Goal: Task Accomplishment & Management: Complete application form

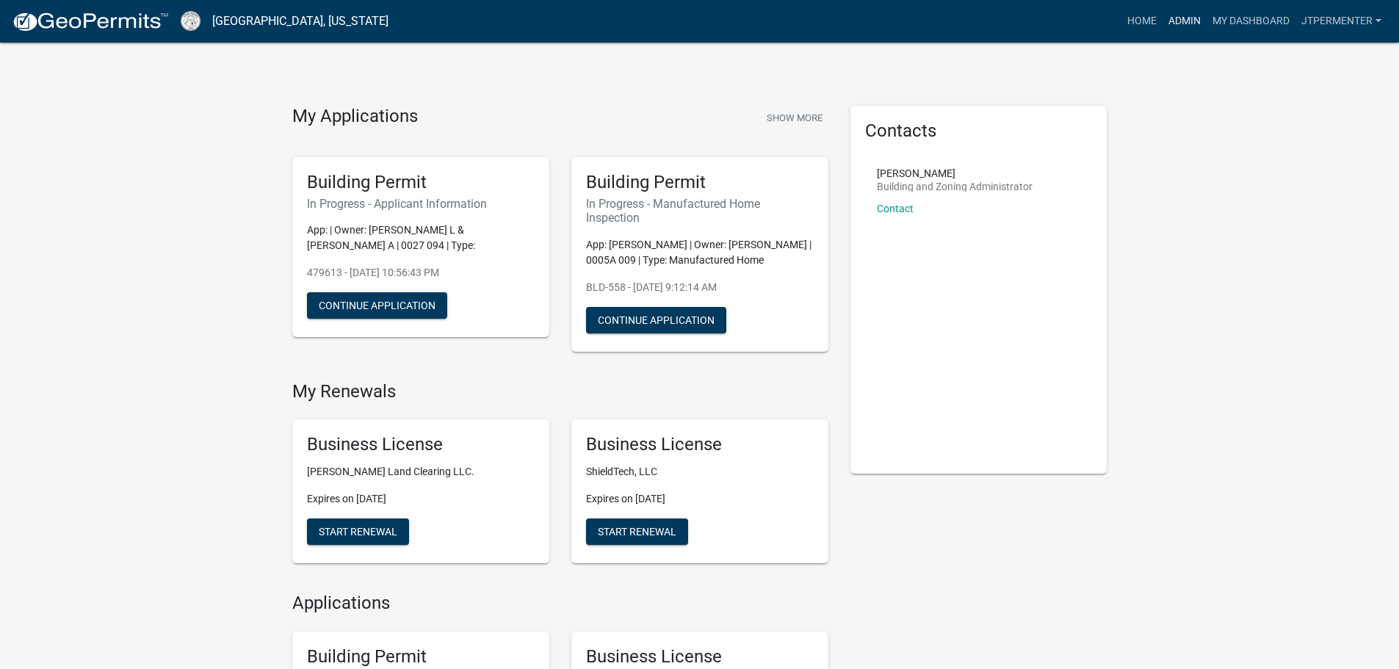
click at [1184, 23] on link "Admin" at bounding box center [1184, 21] width 44 height 28
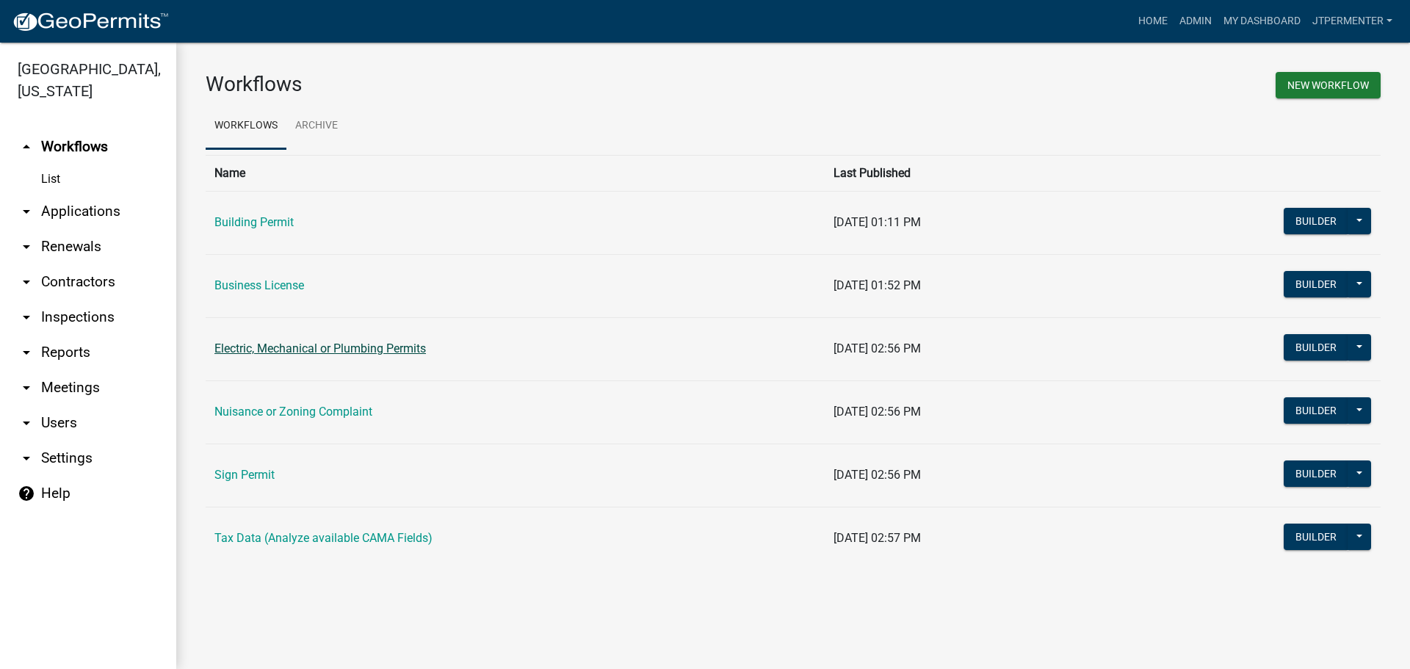
click at [297, 350] on link "Electric, Mechanical or Plumbing Permits" at bounding box center [319, 348] width 211 height 14
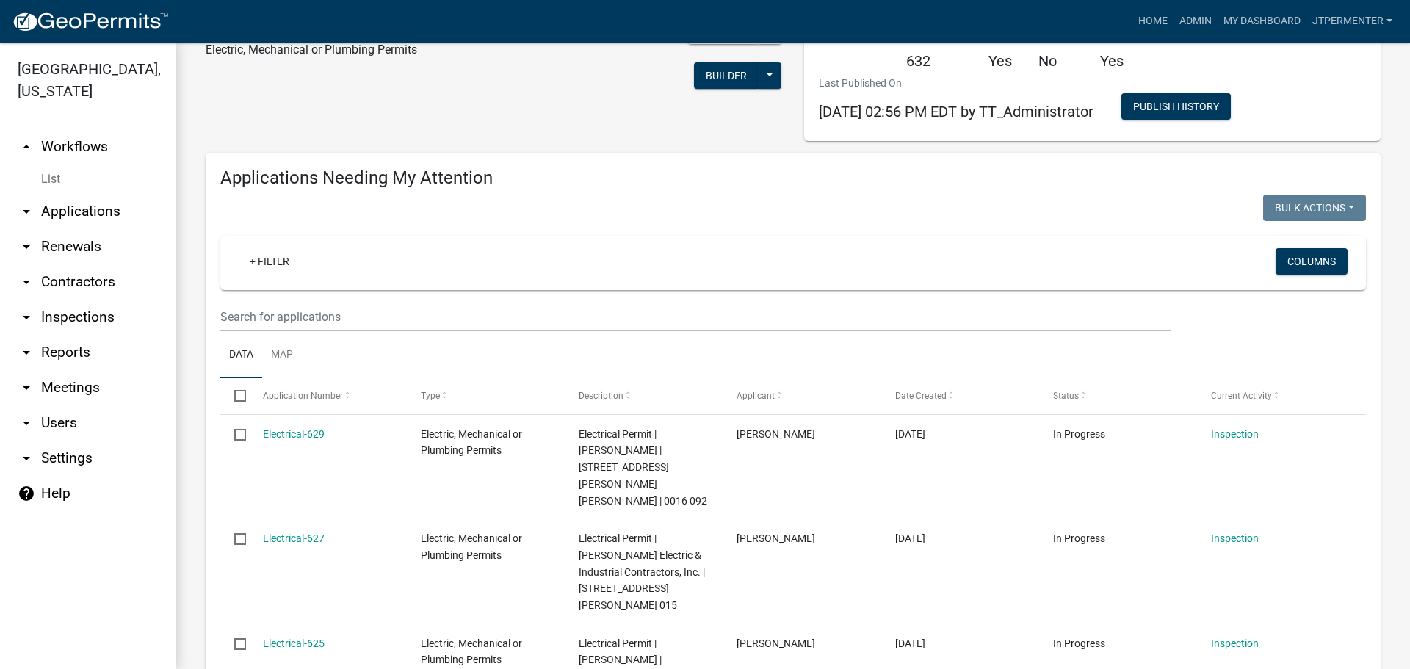
scroll to position [147, 0]
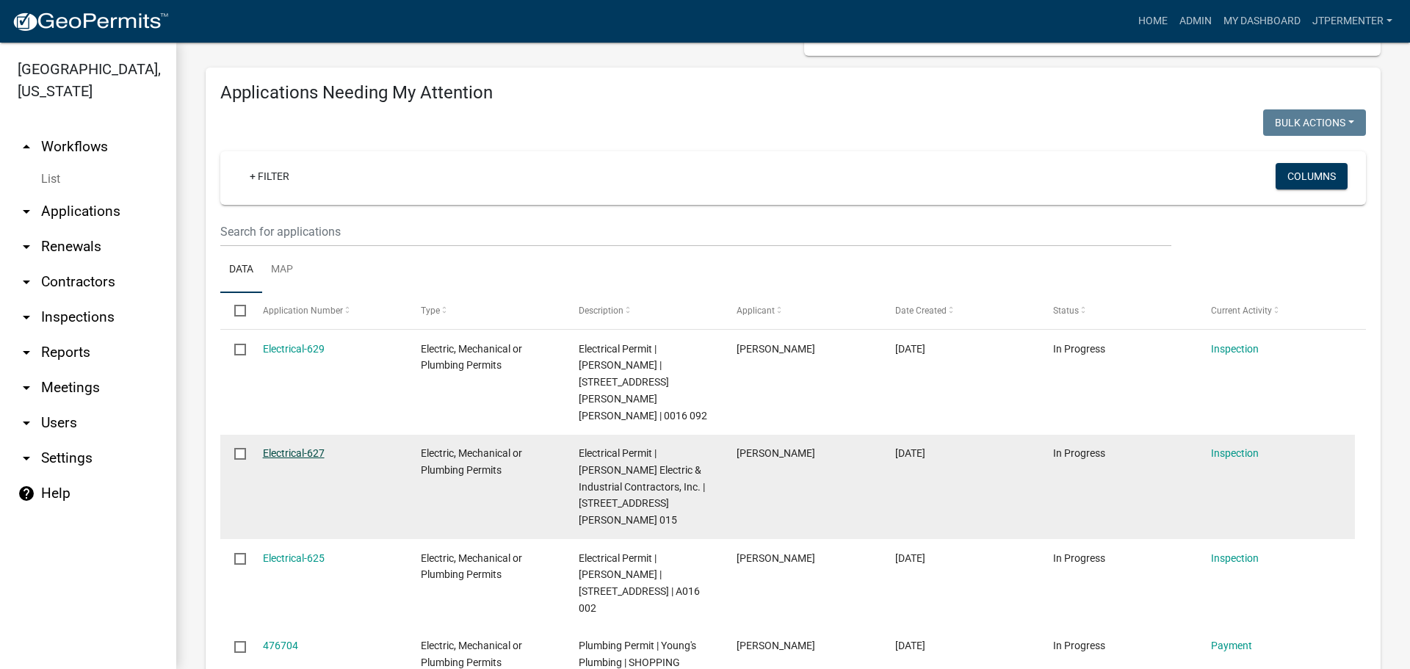
click at [300, 447] on link "Electrical-627" at bounding box center [294, 453] width 62 height 12
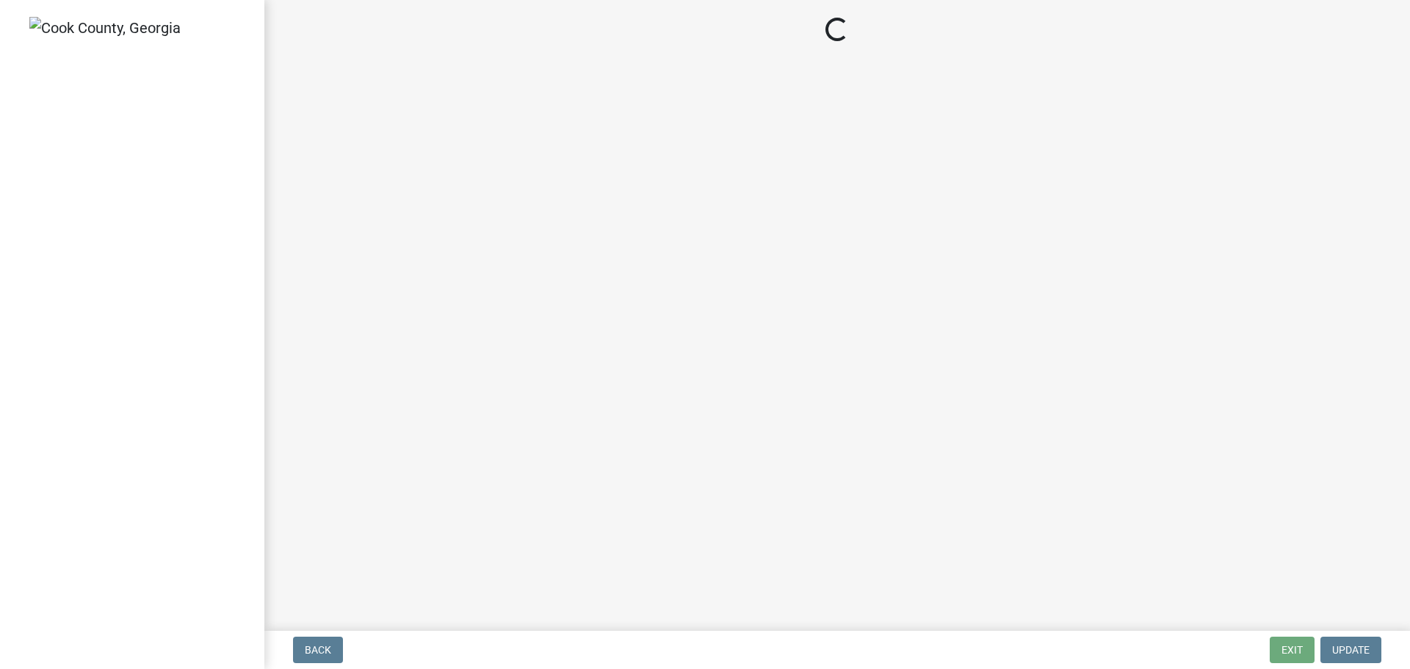
select select "99a32835-11ba-4368-9d1a-cbf1779c6d76"
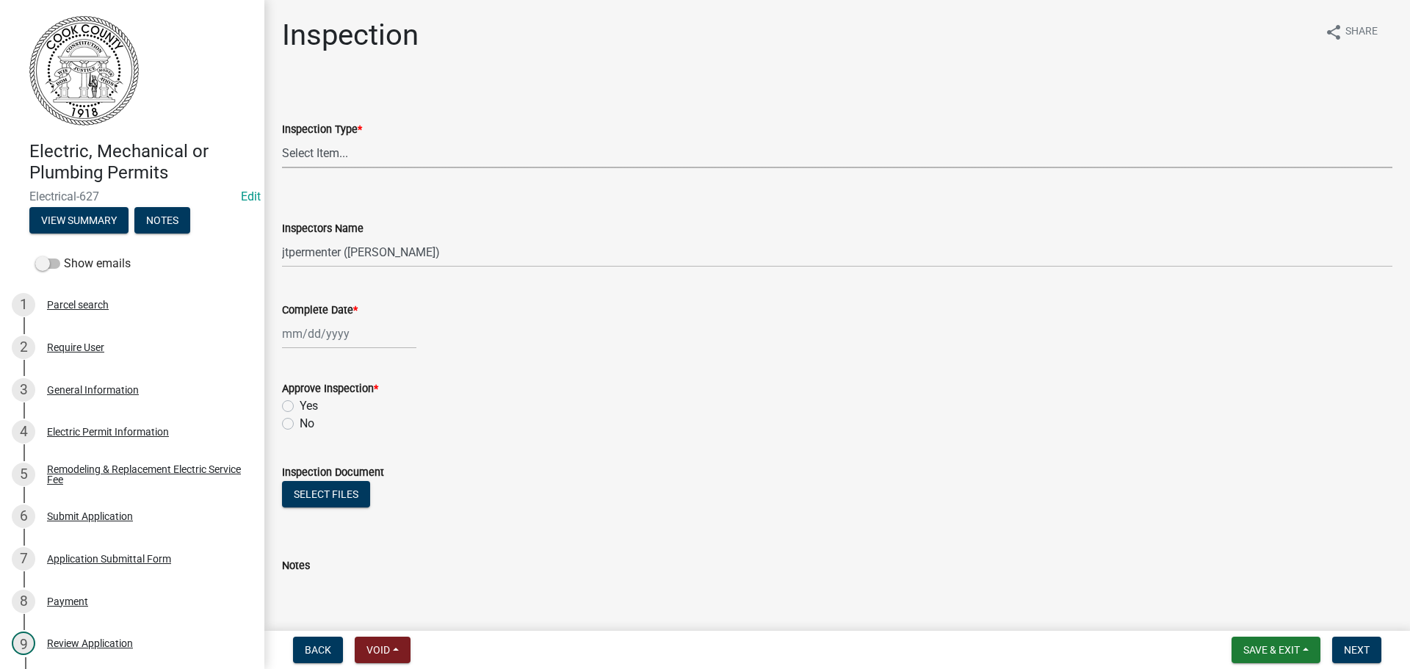
click at [335, 156] on select "Select Item... Electric Mechanical Plumbing" at bounding box center [837, 153] width 1110 height 30
click at [282, 138] on select "Select Item... Electric Mechanical Plumbing" at bounding box center [837, 153] width 1110 height 30
select select "9d79436e-d825-4617-8756-2ba10d89bf75"
select select "9"
select select "2025"
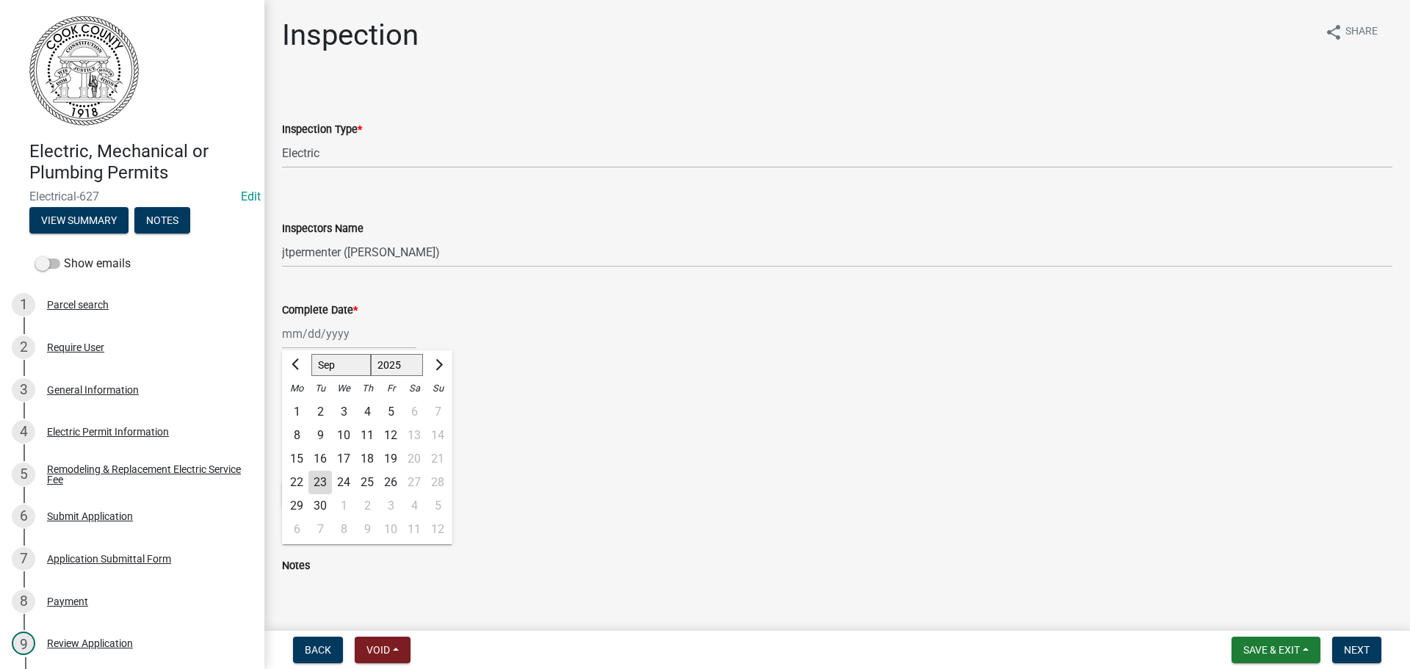
click at [294, 327] on div "[PERSON_NAME] Feb Mar Apr [PERSON_NAME][DATE] Oct Nov [DATE] 1526 1527 1528 152…" at bounding box center [349, 334] width 134 height 30
click at [292, 478] on div "22" at bounding box center [296, 482] width 23 height 23
type input "[DATE]"
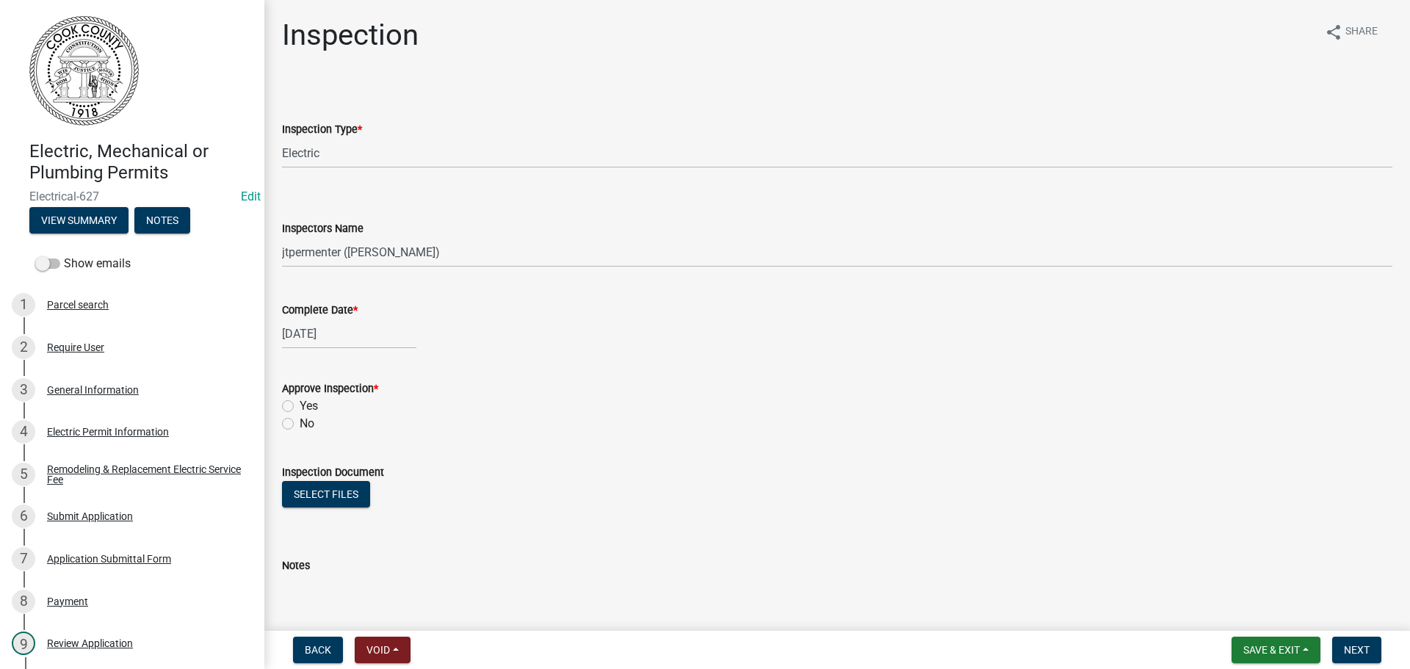
click at [300, 410] on label "Yes" at bounding box center [309, 406] width 18 height 18
click at [300, 407] on input "Yes" at bounding box center [305, 402] width 10 height 10
radio input "true"
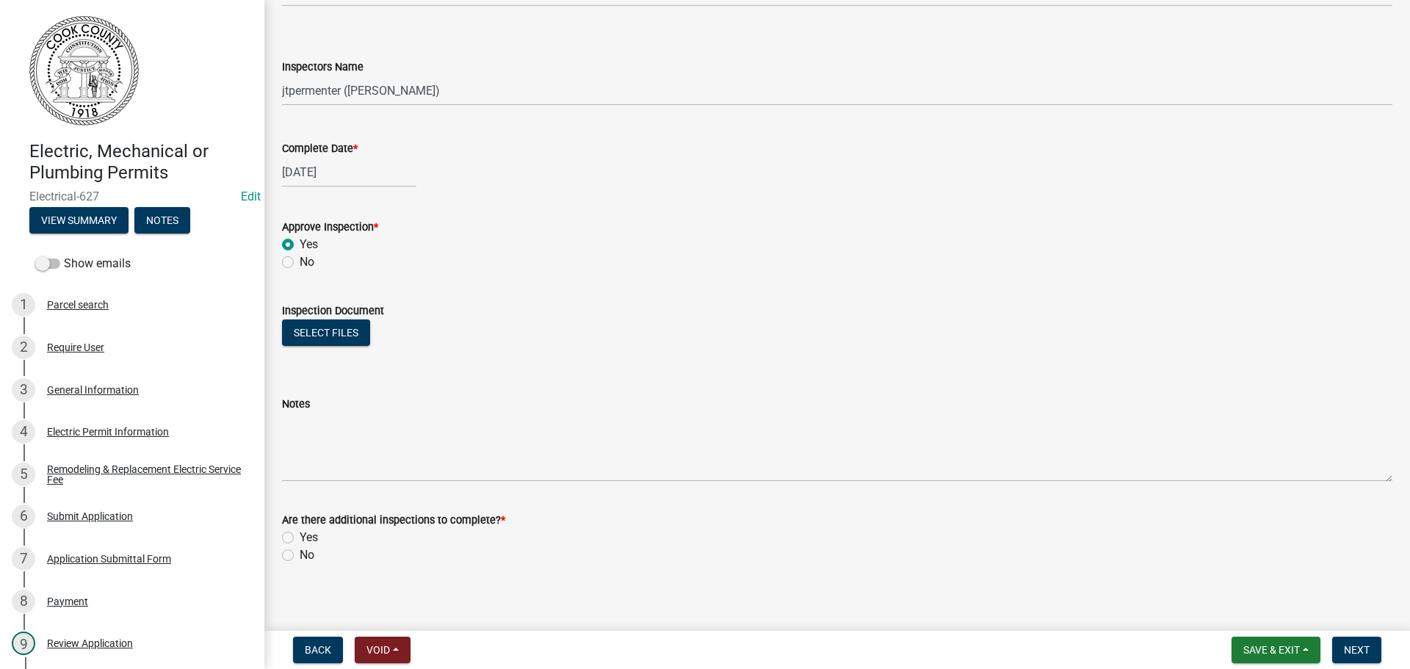
scroll to position [171, 0]
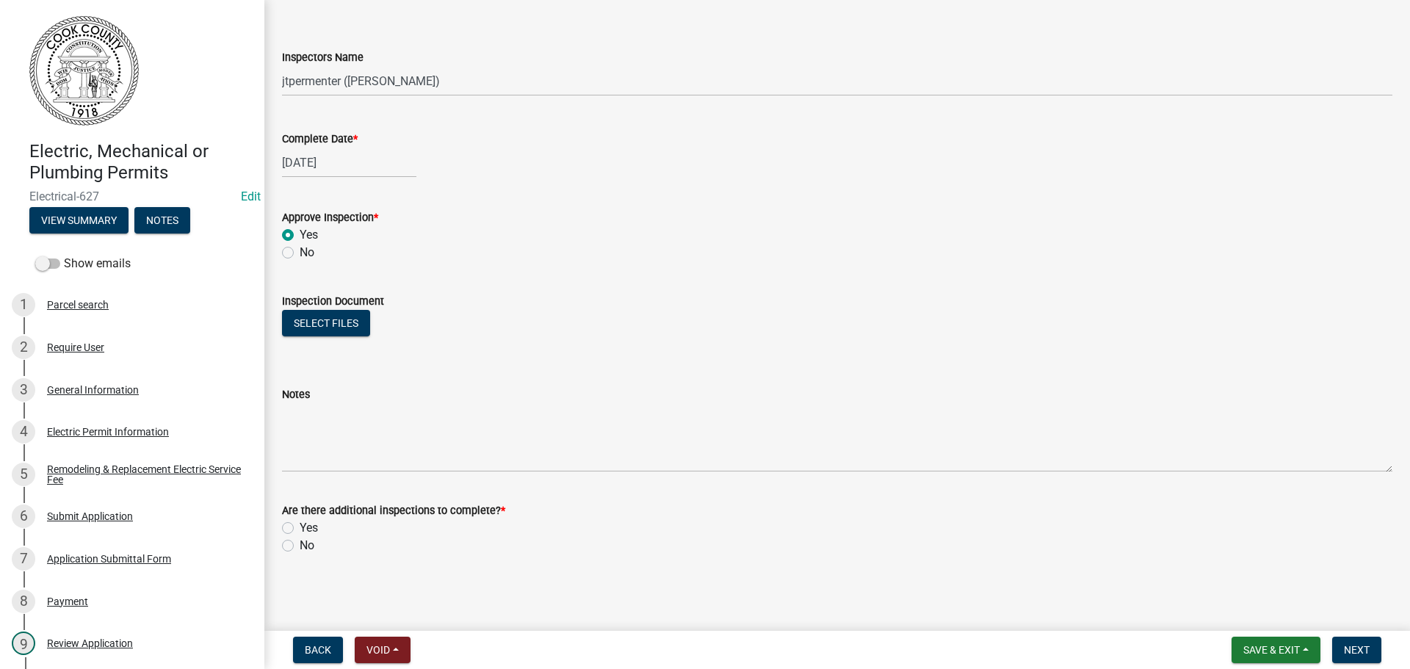
click at [300, 548] on label "No" at bounding box center [307, 546] width 15 height 18
click at [300, 546] on input "No" at bounding box center [305, 542] width 10 height 10
radio input "true"
click at [1360, 642] on button "Next" at bounding box center [1356, 650] width 49 height 26
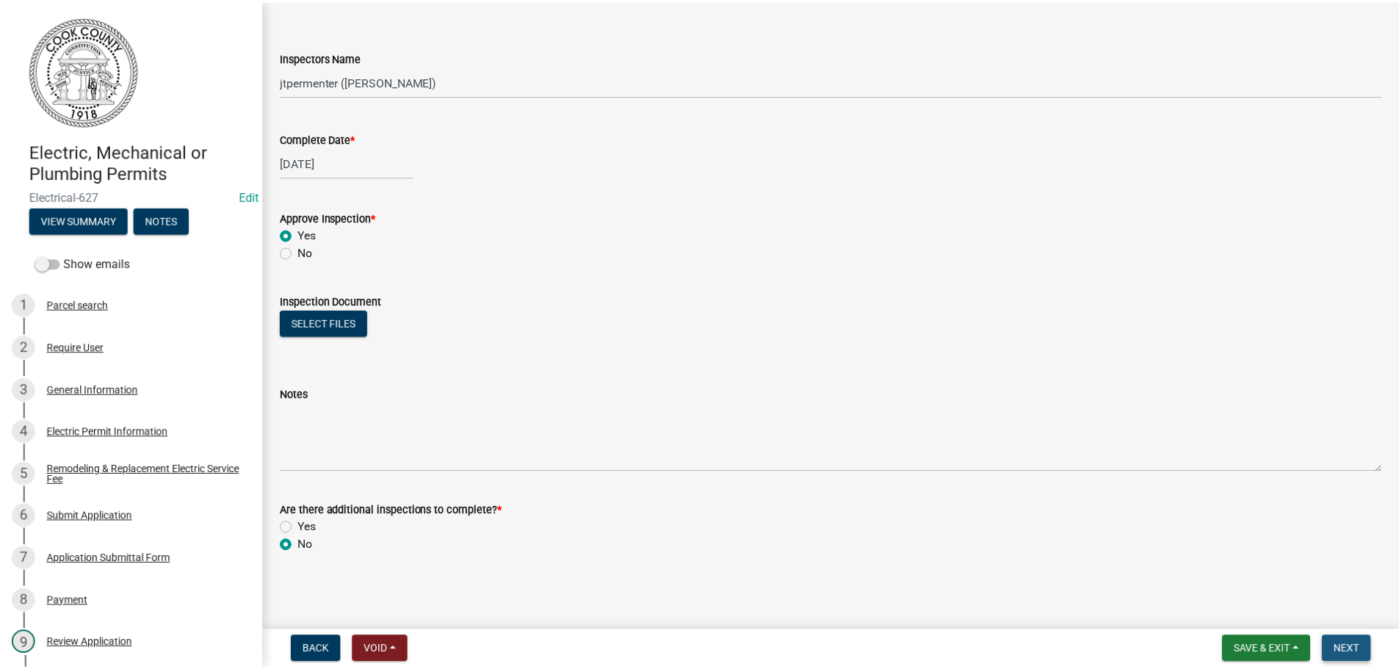
scroll to position [0, 0]
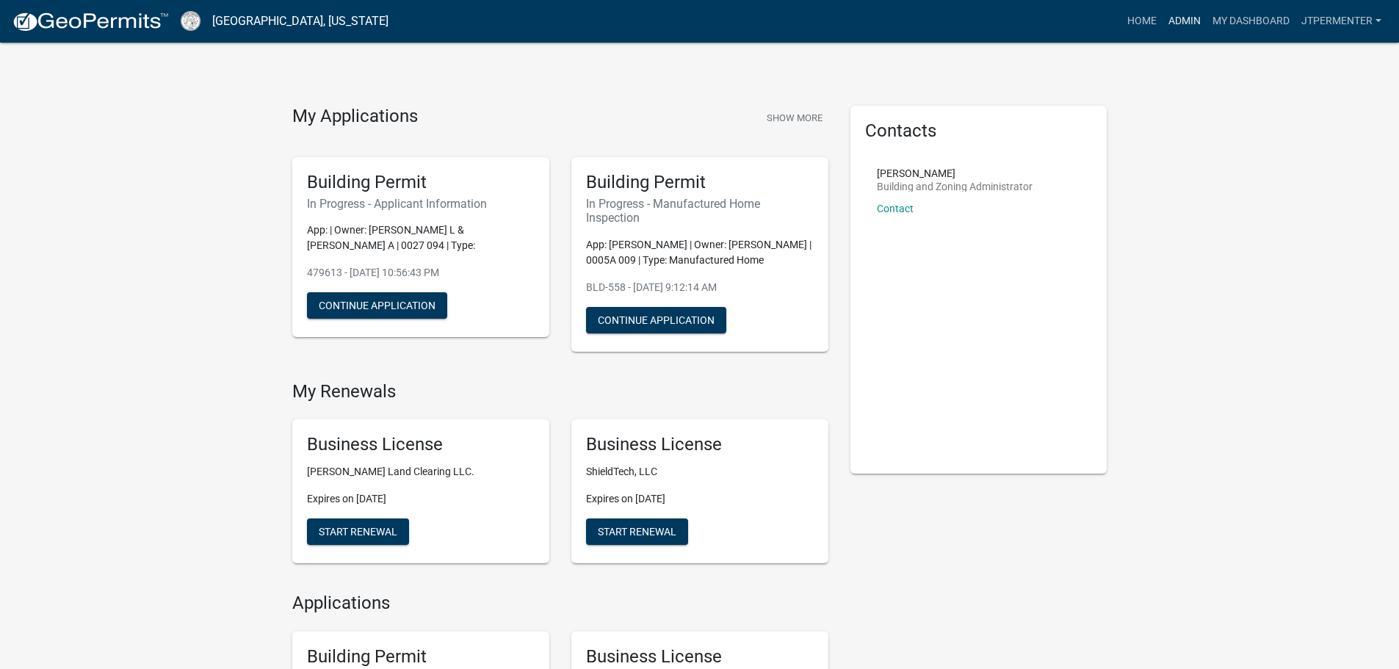
click at [1195, 15] on link "Admin" at bounding box center [1184, 21] width 44 height 28
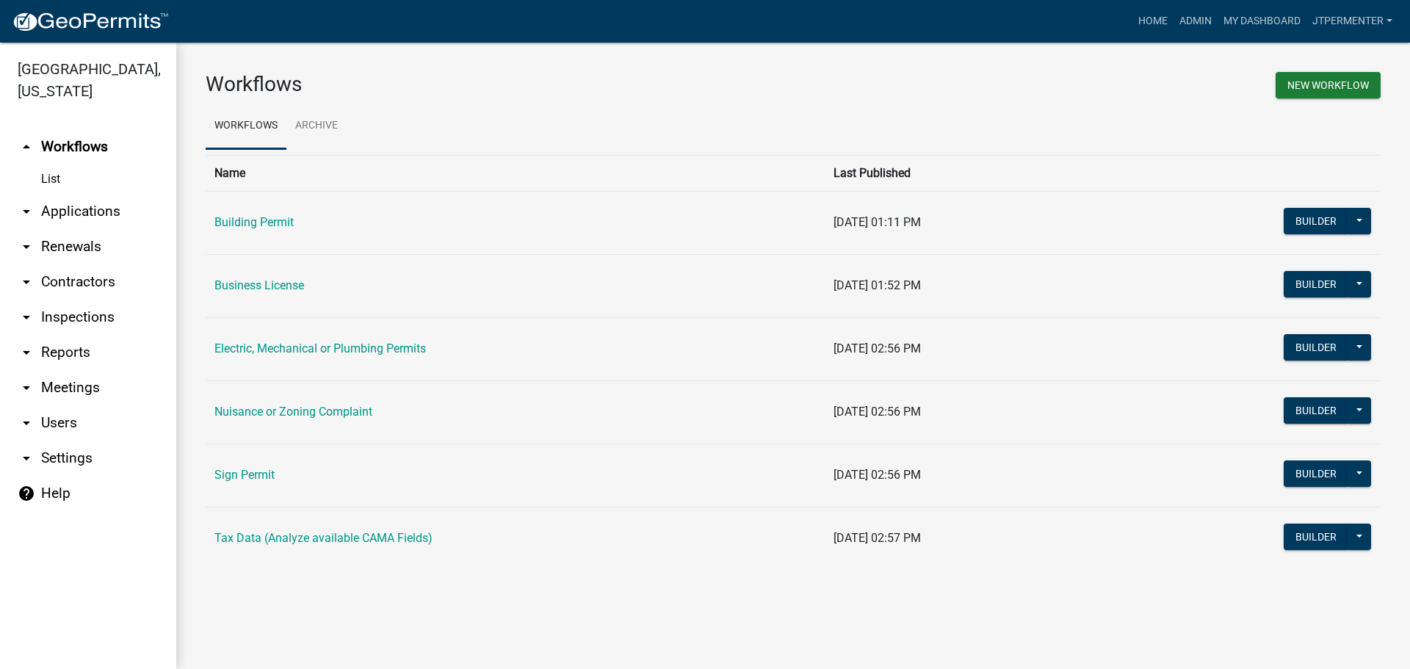
click at [298, 352] on link "Electric, Mechanical or Plumbing Permits" at bounding box center [319, 348] width 211 height 14
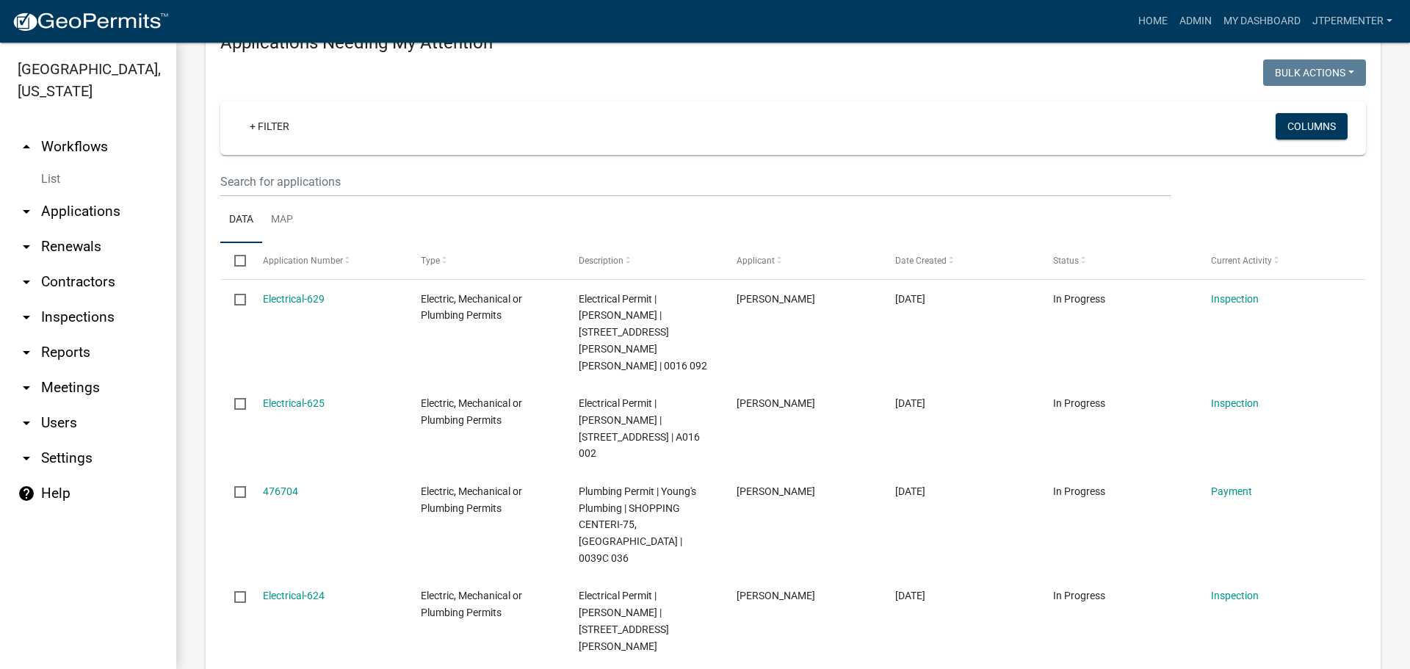
scroll to position [220, 0]
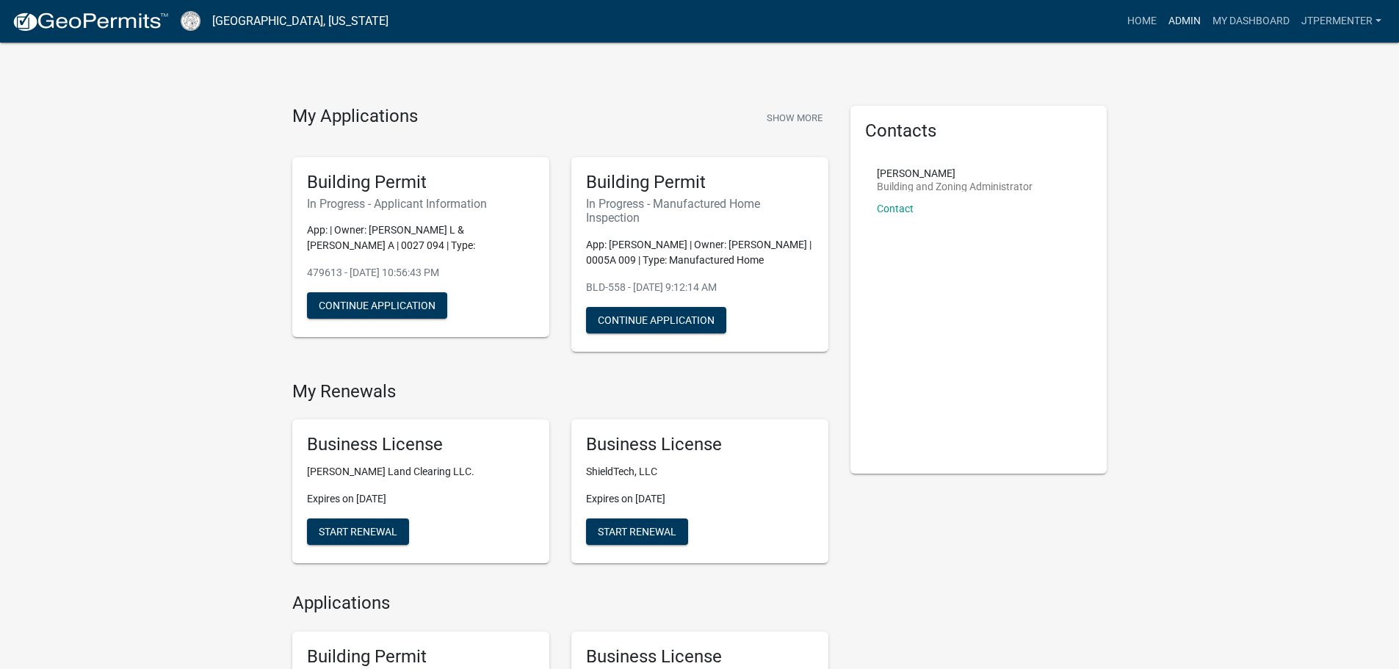
click at [1177, 22] on link "Admin" at bounding box center [1184, 21] width 44 height 28
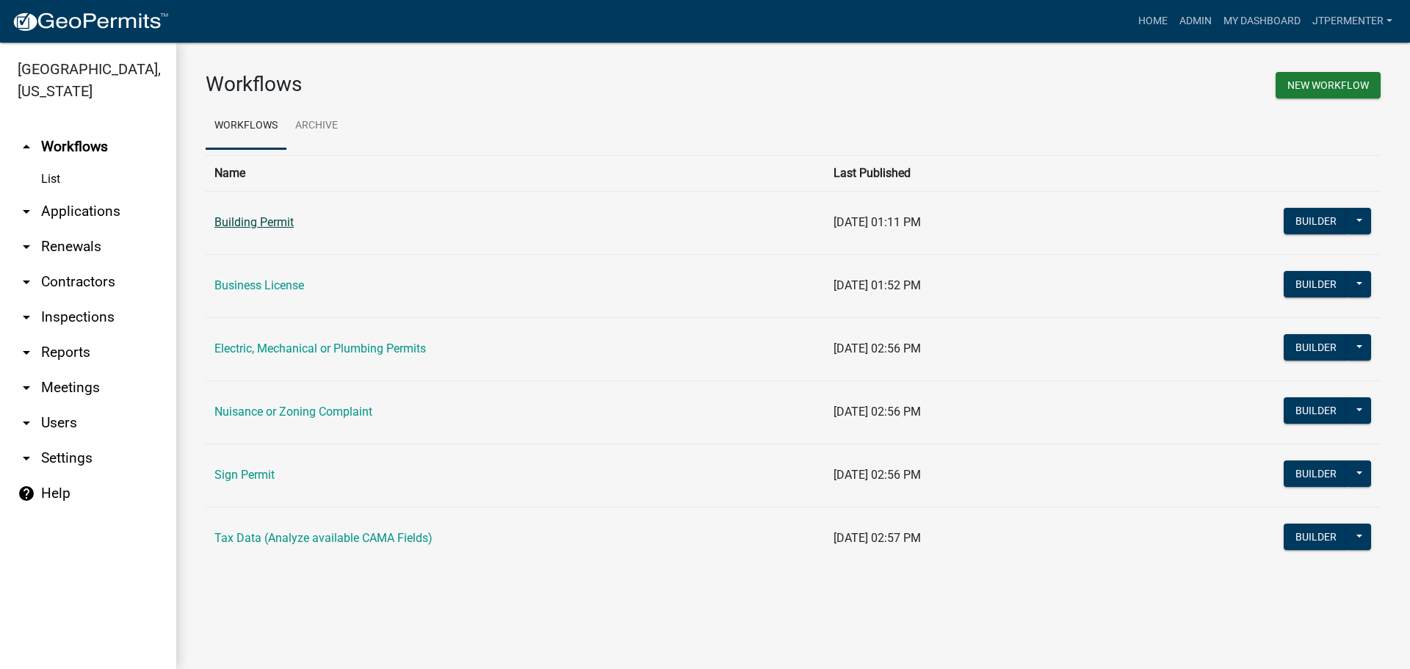
click at [270, 220] on link "Building Permit" at bounding box center [253, 222] width 79 height 14
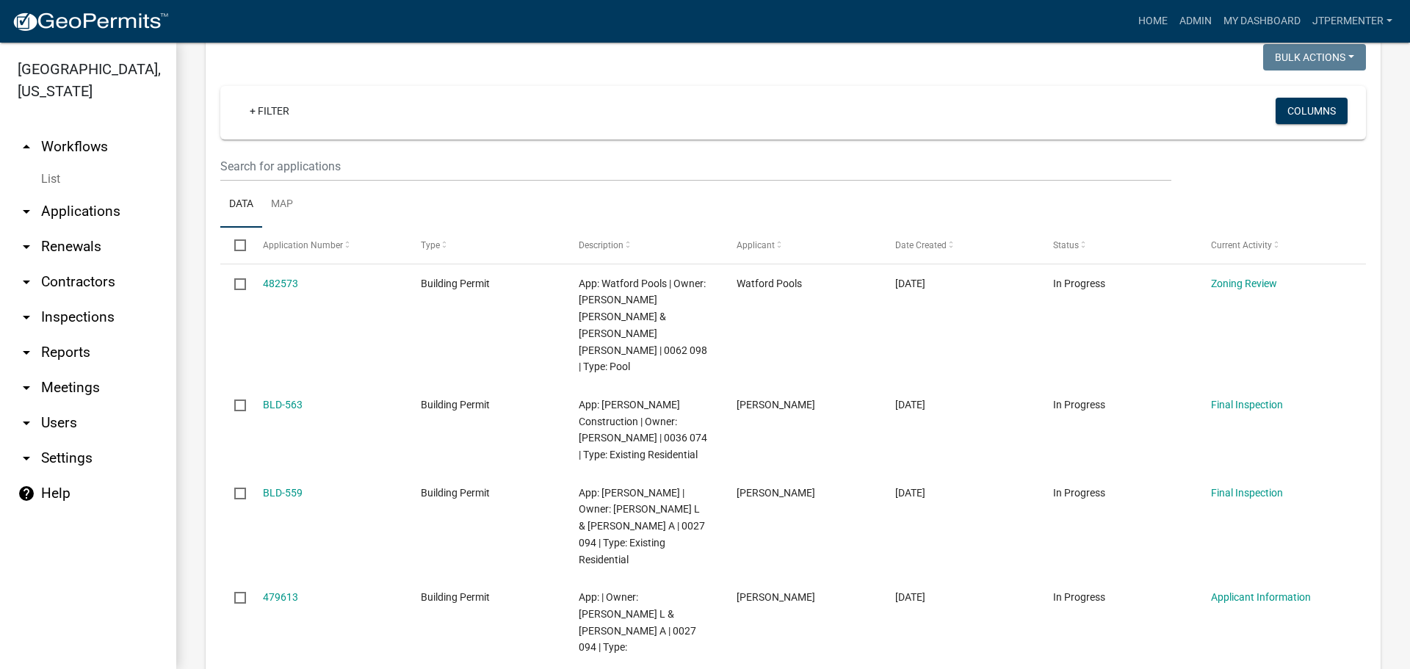
scroll to position [220, 0]
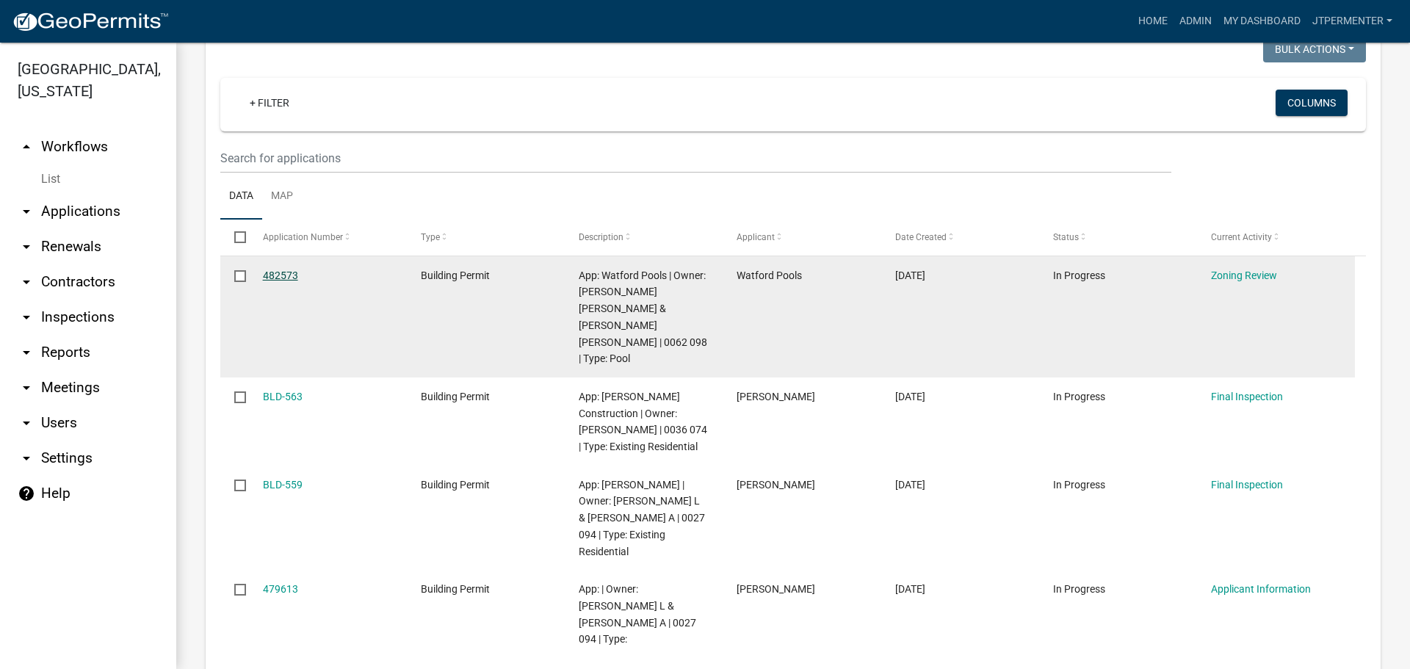
click at [280, 272] on link "482573" at bounding box center [280, 275] width 35 height 12
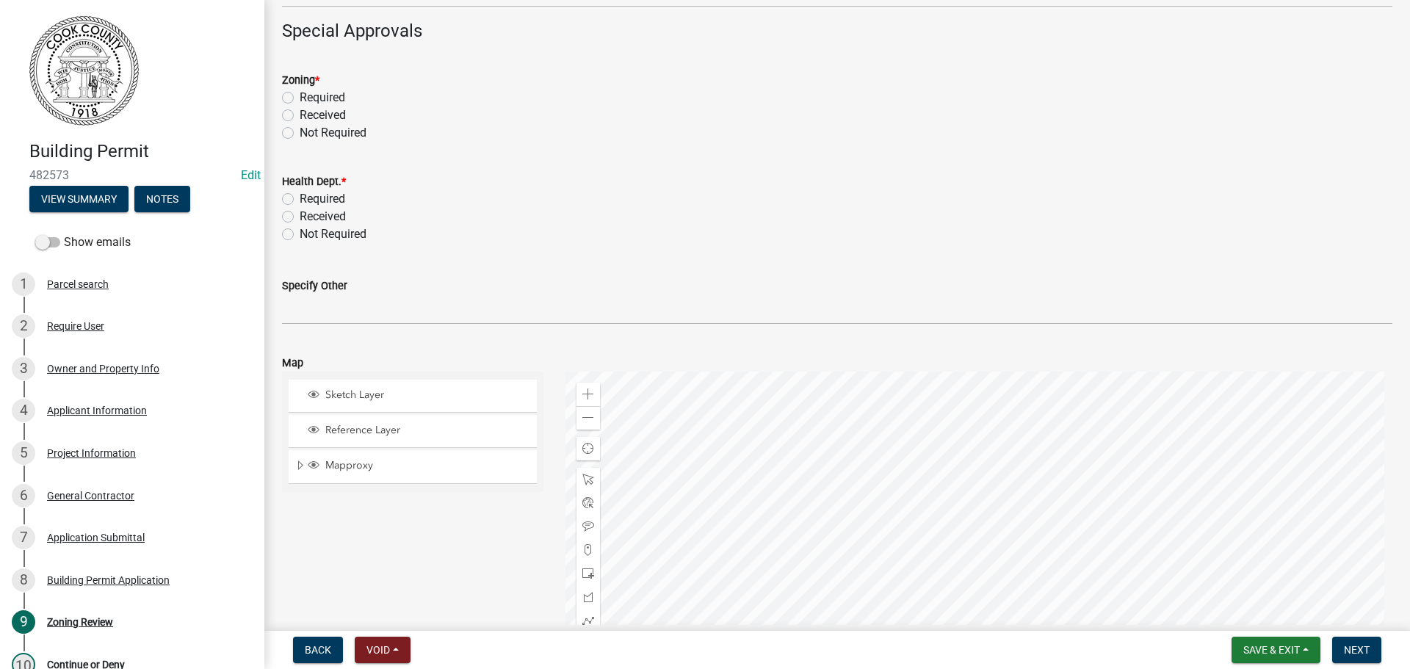
scroll to position [698, 0]
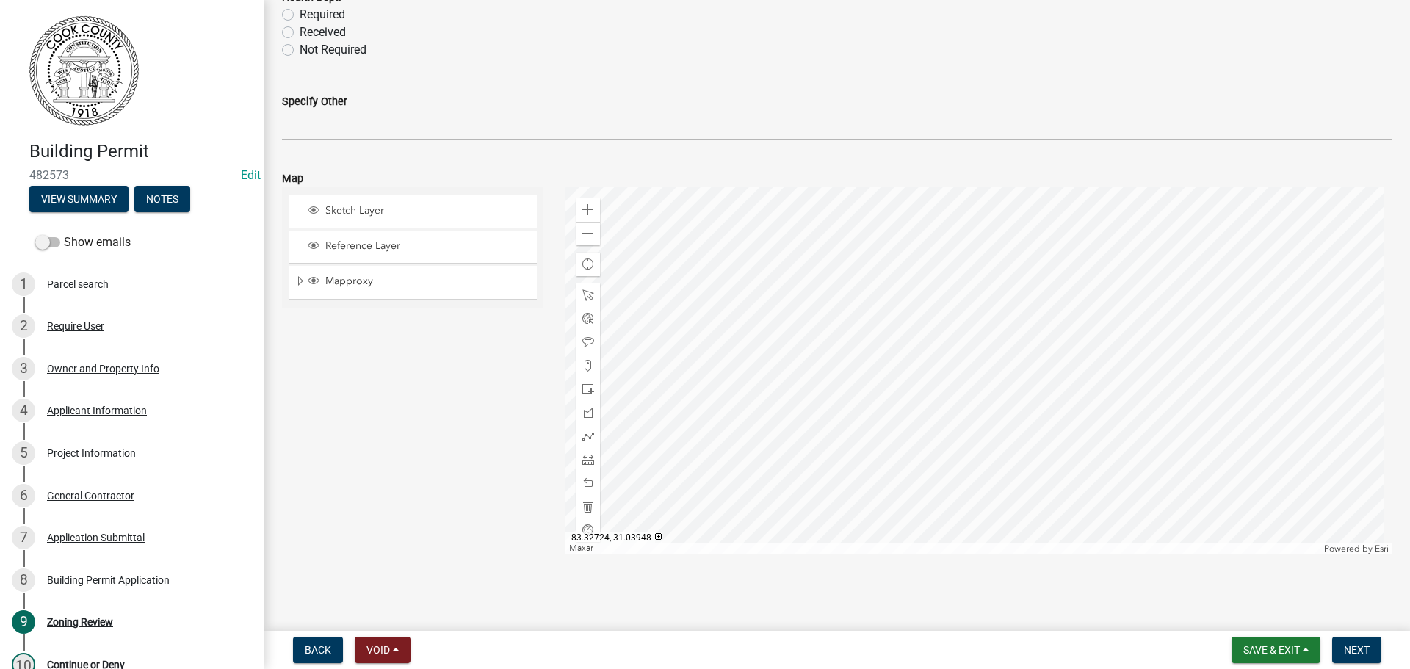
click at [944, 326] on div at bounding box center [979, 370] width 828 height 367
click at [1005, 372] on div at bounding box center [979, 370] width 828 height 367
click at [839, 391] on div at bounding box center [979, 370] width 828 height 367
click at [778, 293] on div at bounding box center [979, 370] width 828 height 367
click at [764, 305] on div at bounding box center [979, 370] width 828 height 367
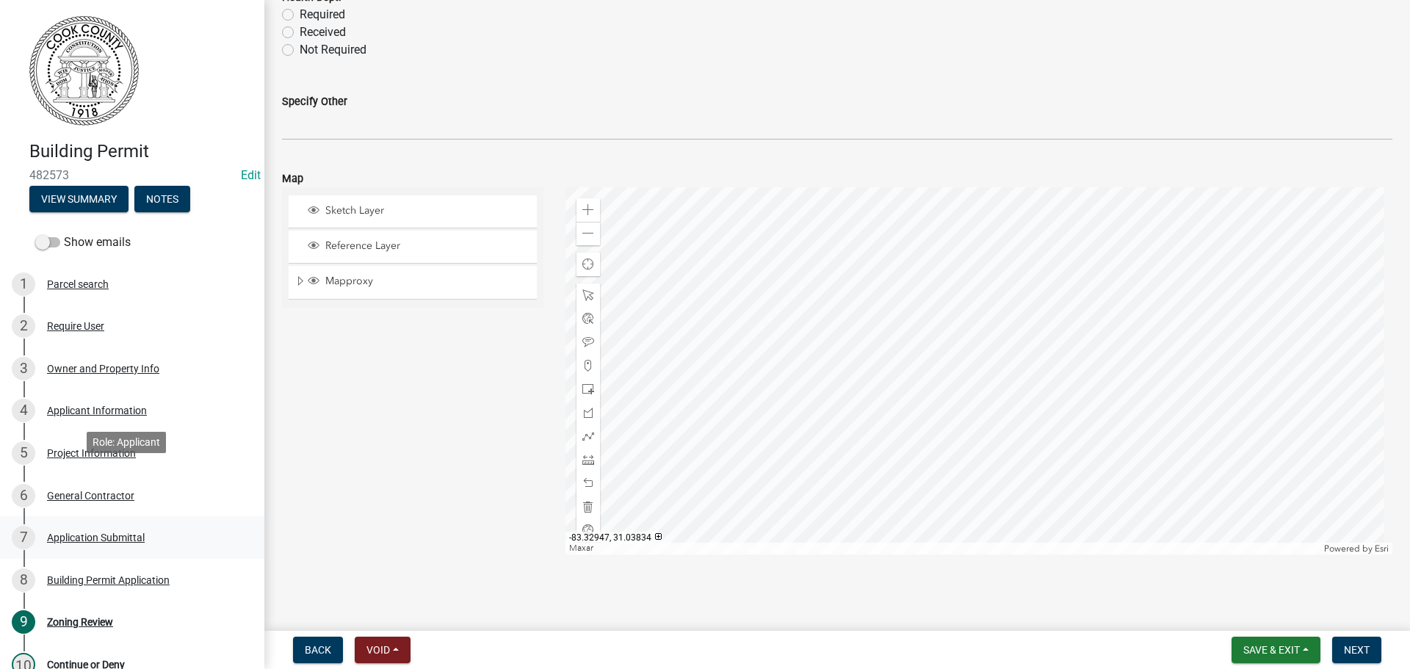
scroll to position [147, 0]
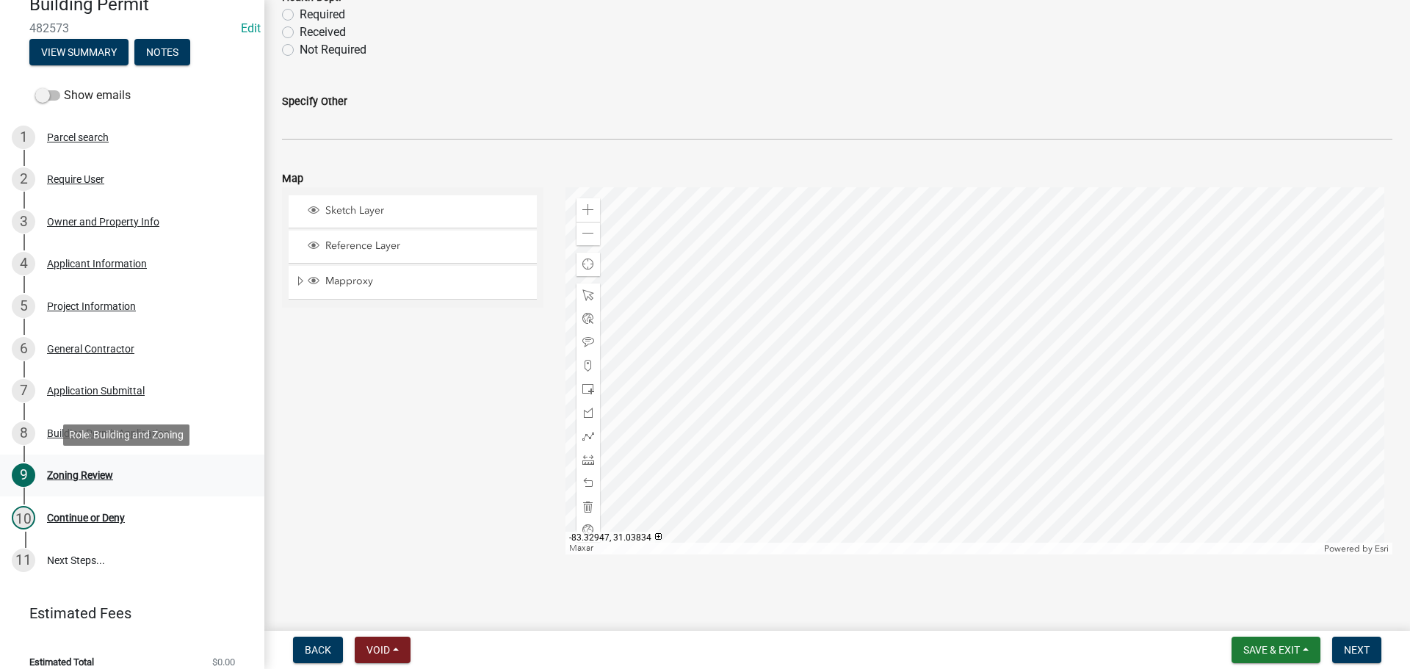
click at [71, 478] on div "Zoning Review" at bounding box center [80, 475] width 66 height 10
click at [73, 474] on div "Zoning Review" at bounding box center [80, 475] width 66 height 10
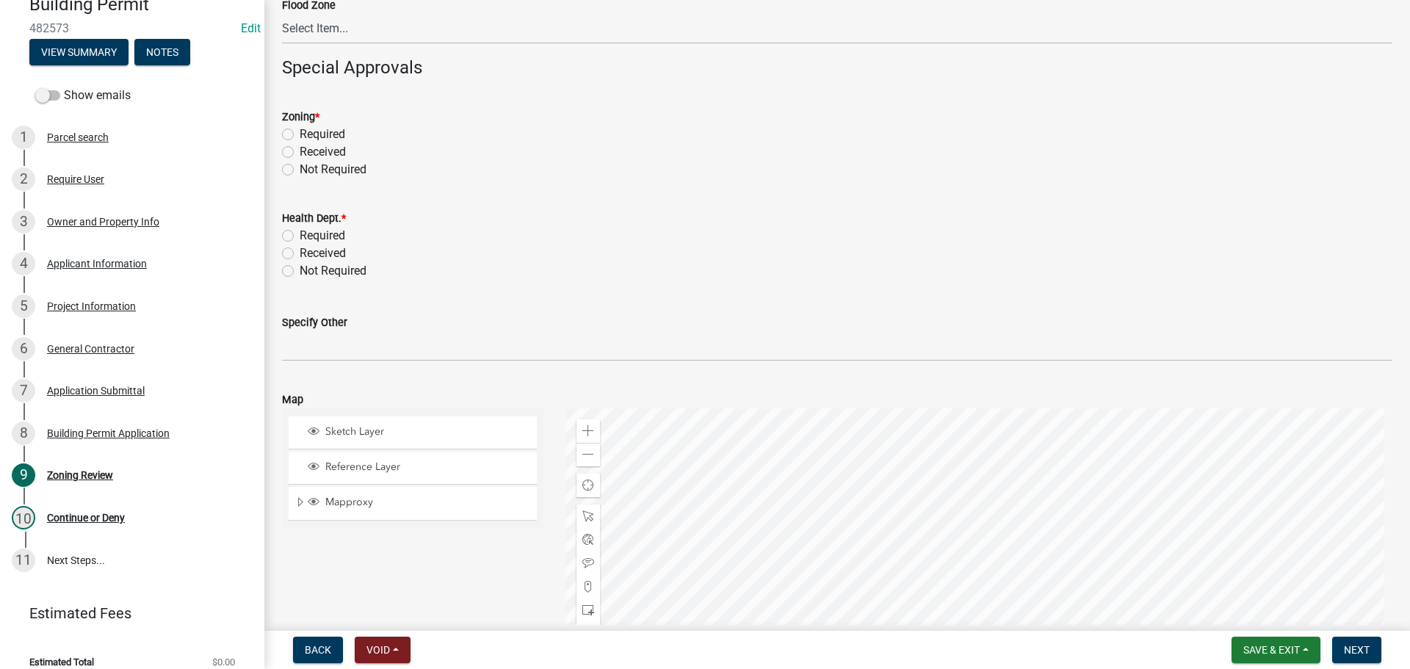
scroll to position [478, 0]
click at [300, 172] on label "Not Required" at bounding box center [333, 169] width 67 height 18
click at [300, 170] on input "Not Required" at bounding box center [305, 165] width 10 height 10
radio input "true"
click at [300, 264] on label "Not Required" at bounding box center [333, 270] width 67 height 18
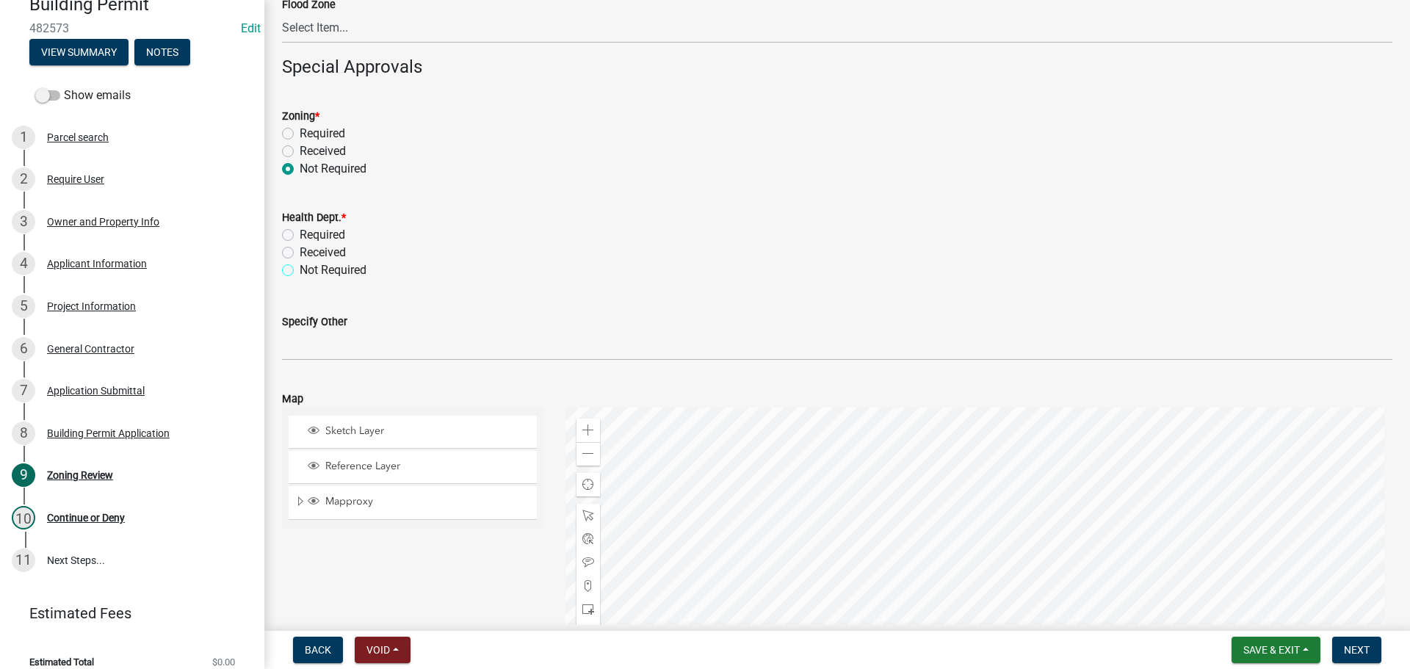
click at [300, 264] on input "Not Required" at bounding box center [305, 266] width 10 height 10
radio input "true"
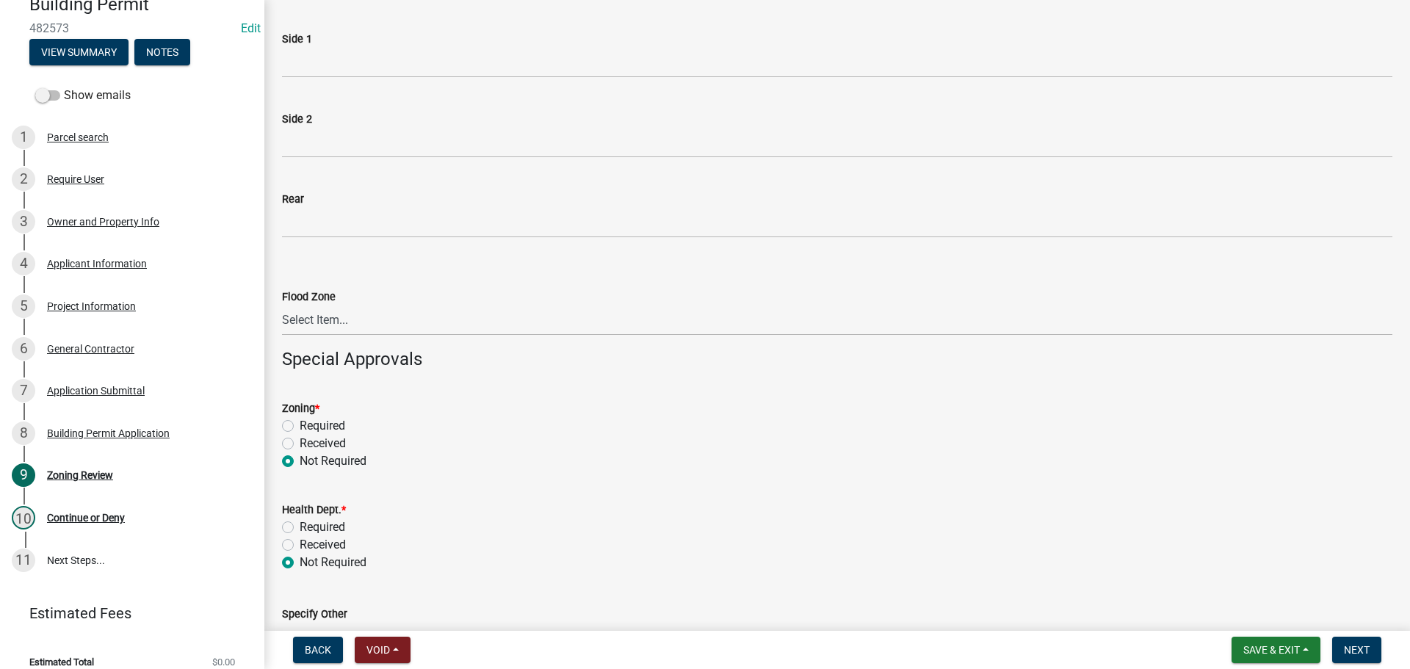
scroll to position [184, 0]
click at [301, 323] on select "Select Item... In Flood Zone Not In Flood Zone" at bounding box center [837, 322] width 1110 height 30
click at [282, 307] on select "Select Item... In Flood Zone Not In Flood Zone" at bounding box center [837, 322] width 1110 height 30
select select "15c07a4b-bbe1-4e02-bfa8-0d747ace02e2"
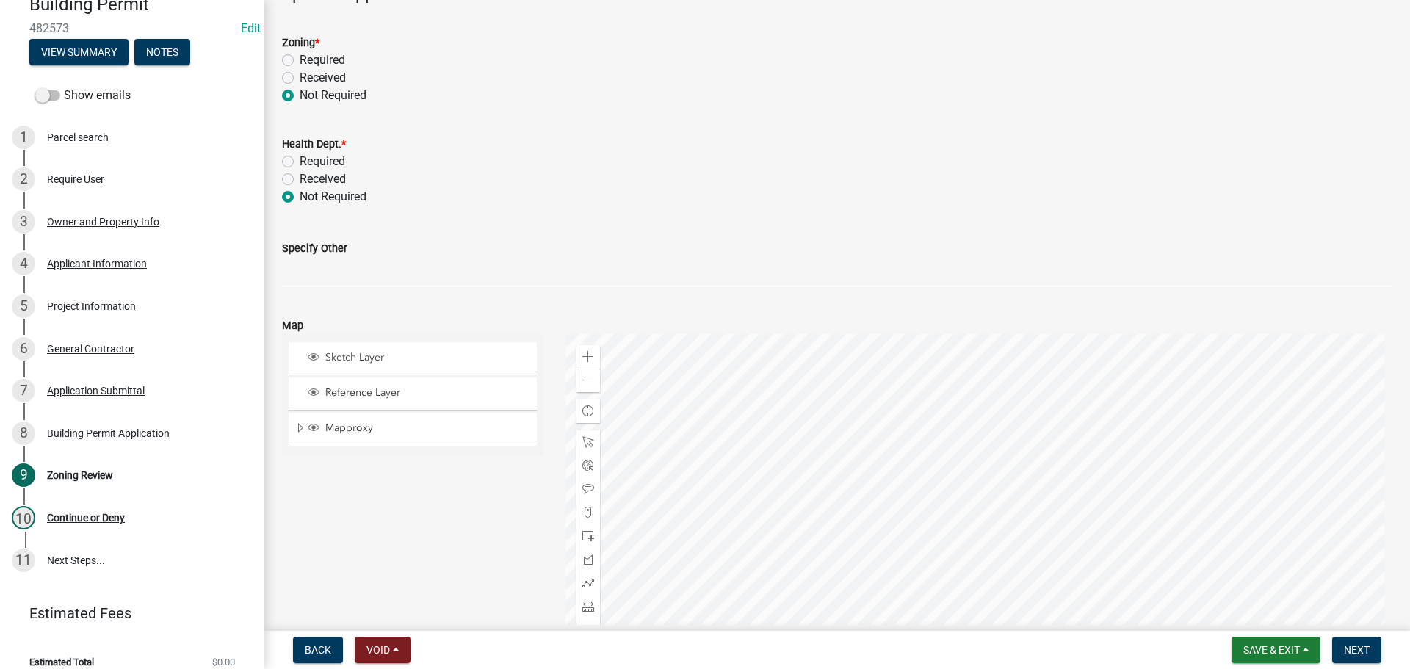
scroll to position [698, 0]
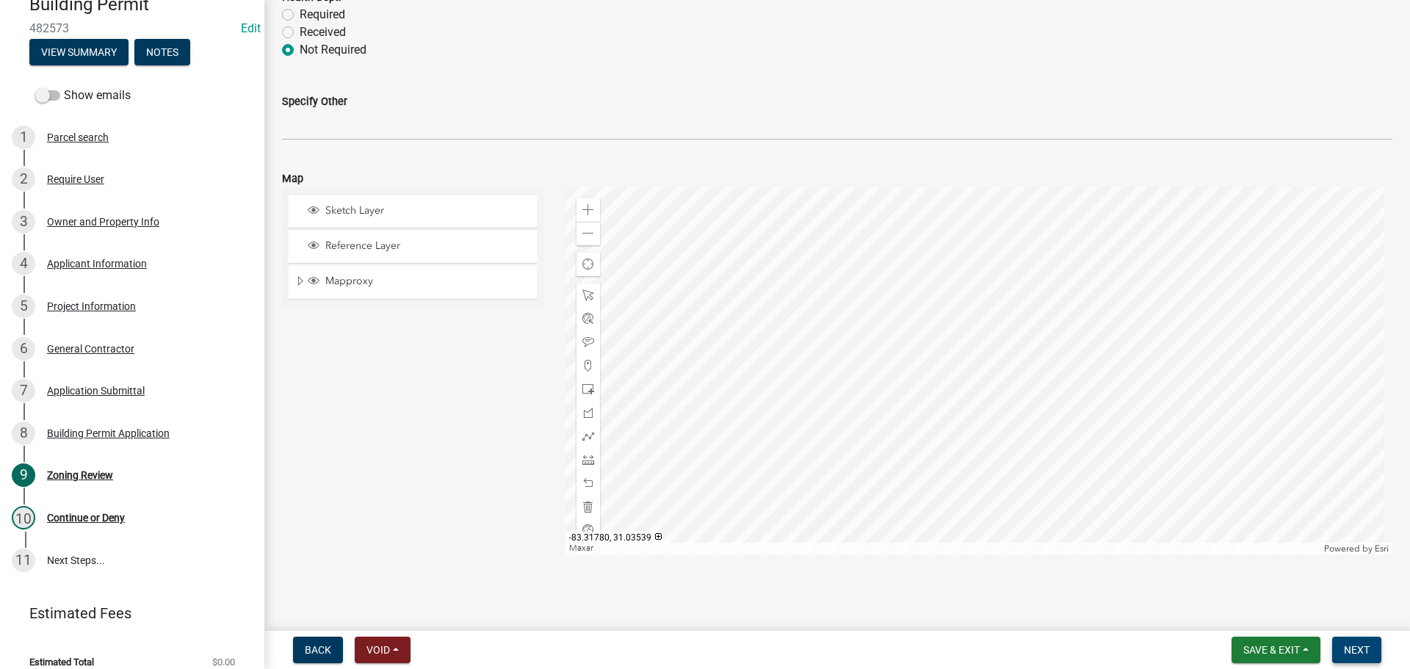
click at [1351, 645] on span "Next" at bounding box center [1357, 650] width 26 height 12
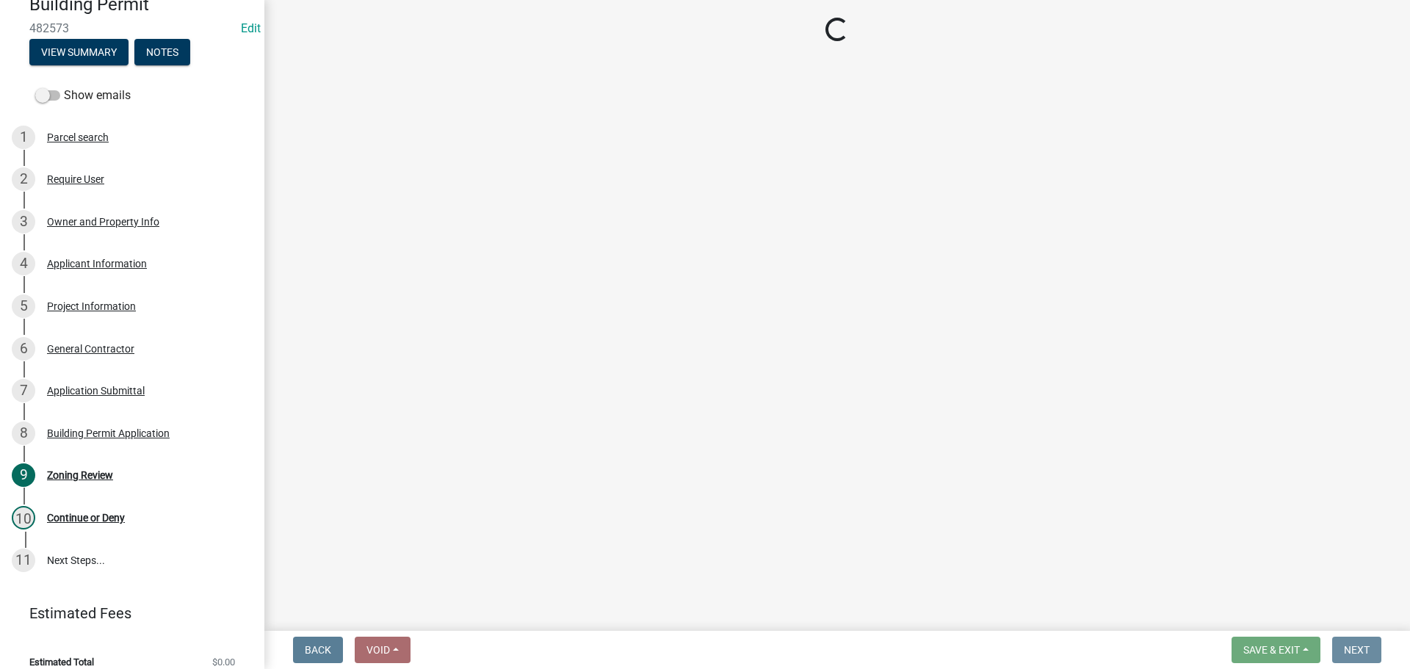
scroll to position [0, 0]
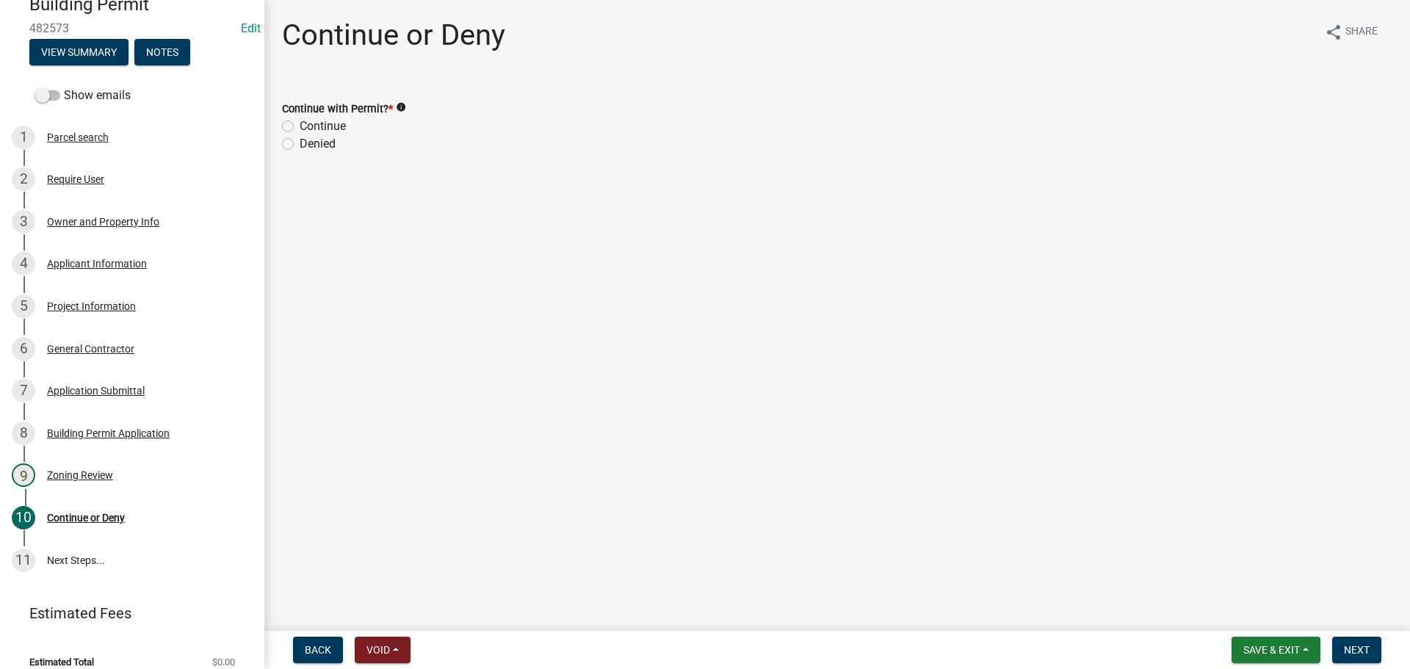
click at [300, 124] on label "Continue" at bounding box center [323, 126] width 46 height 18
click at [300, 124] on input "Continue" at bounding box center [305, 122] width 10 height 10
radio input "true"
click at [1360, 653] on span "Next" at bounding box center [1357, 650] width 26 height 12
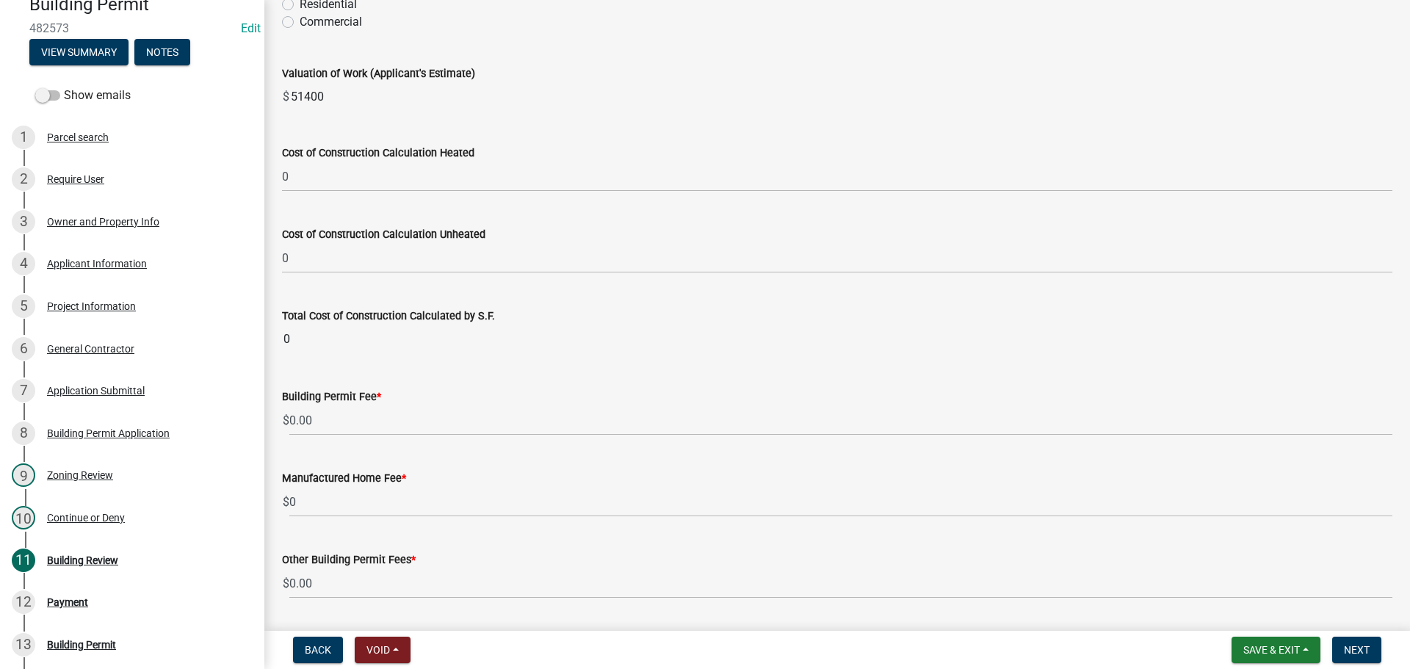
scroll to position [278, 0]
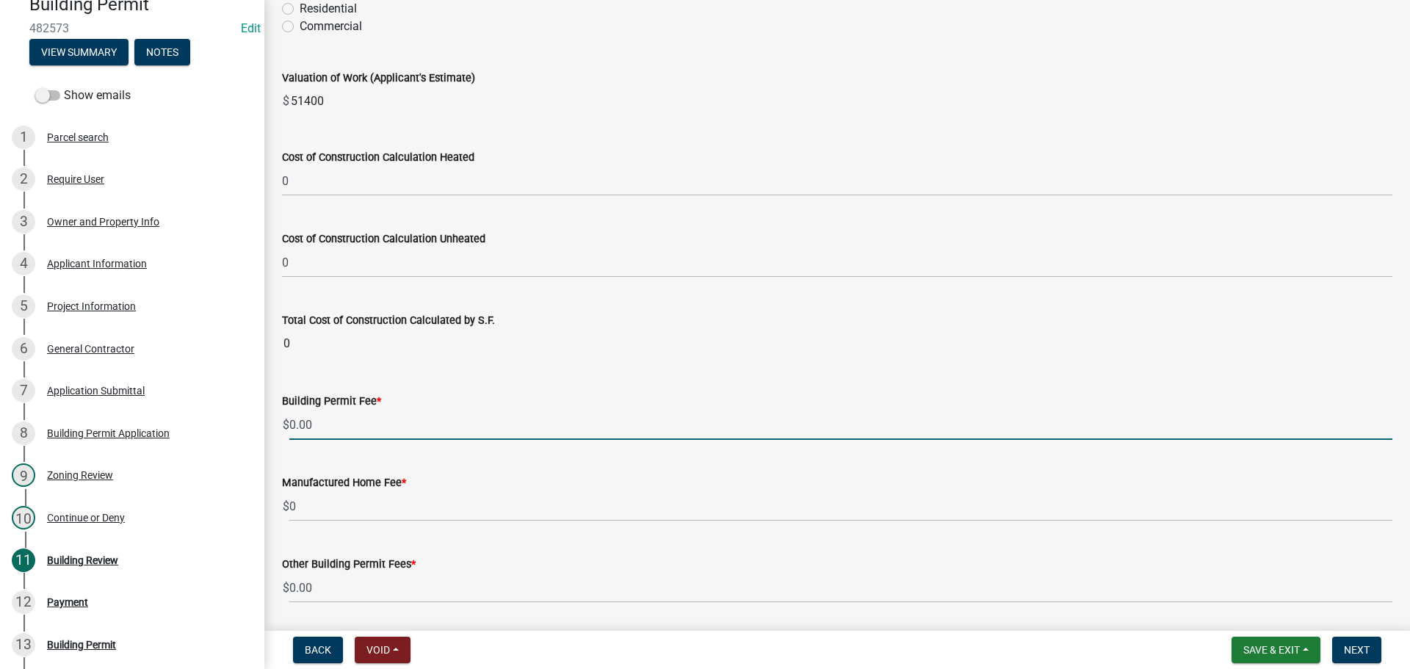
click at [289, 421] on input "0.00" at bounding box center [840, 425] width 1103 height 30
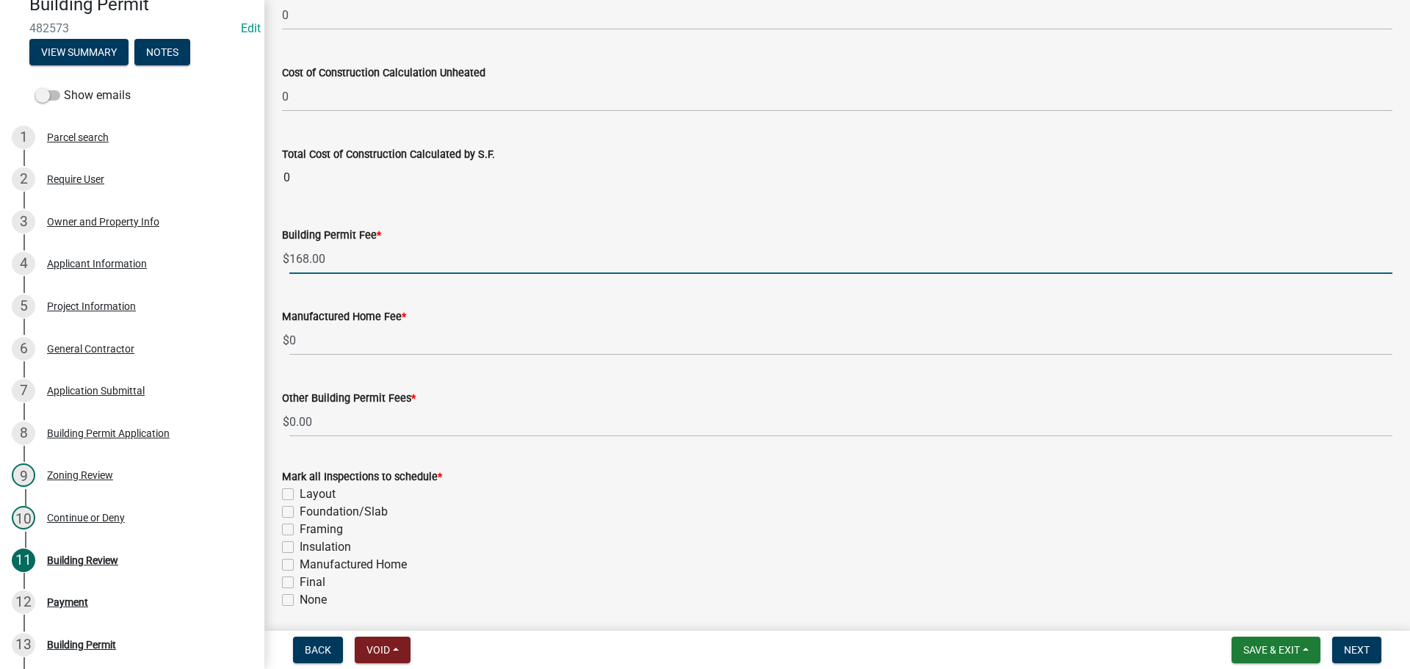
scroll to position [498, 0]
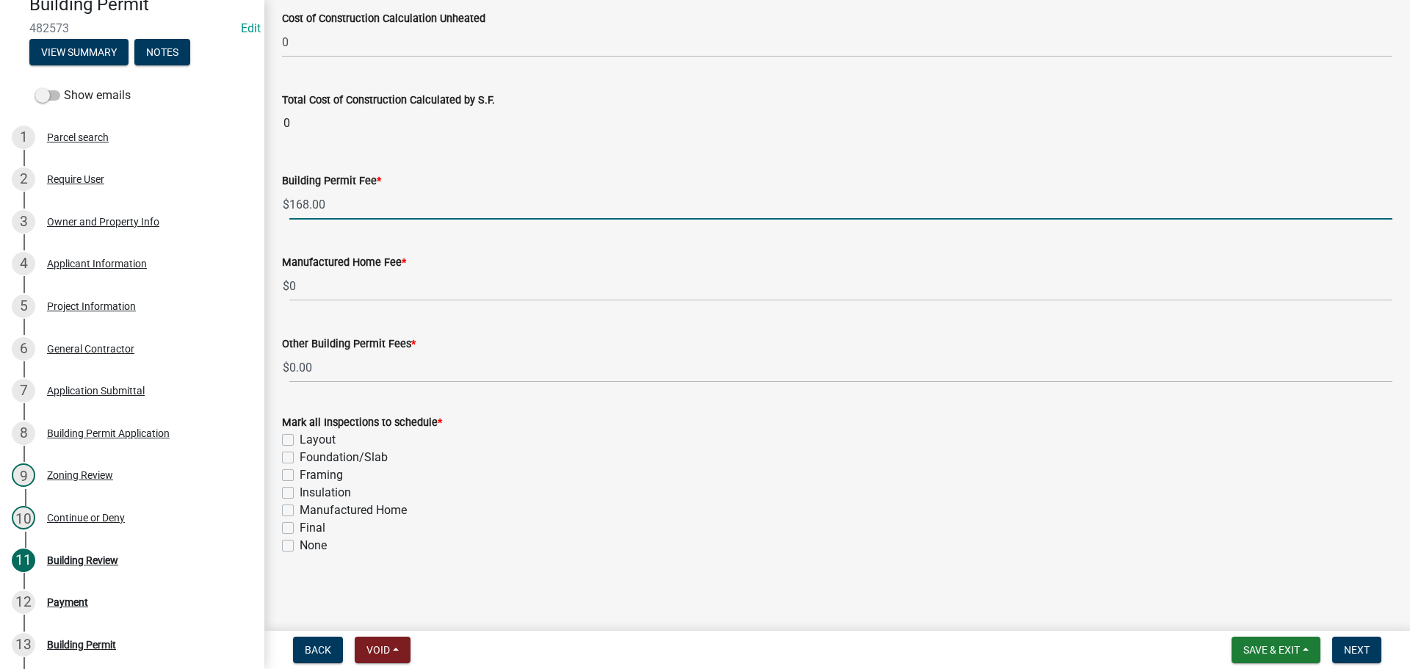
type input "168.00"
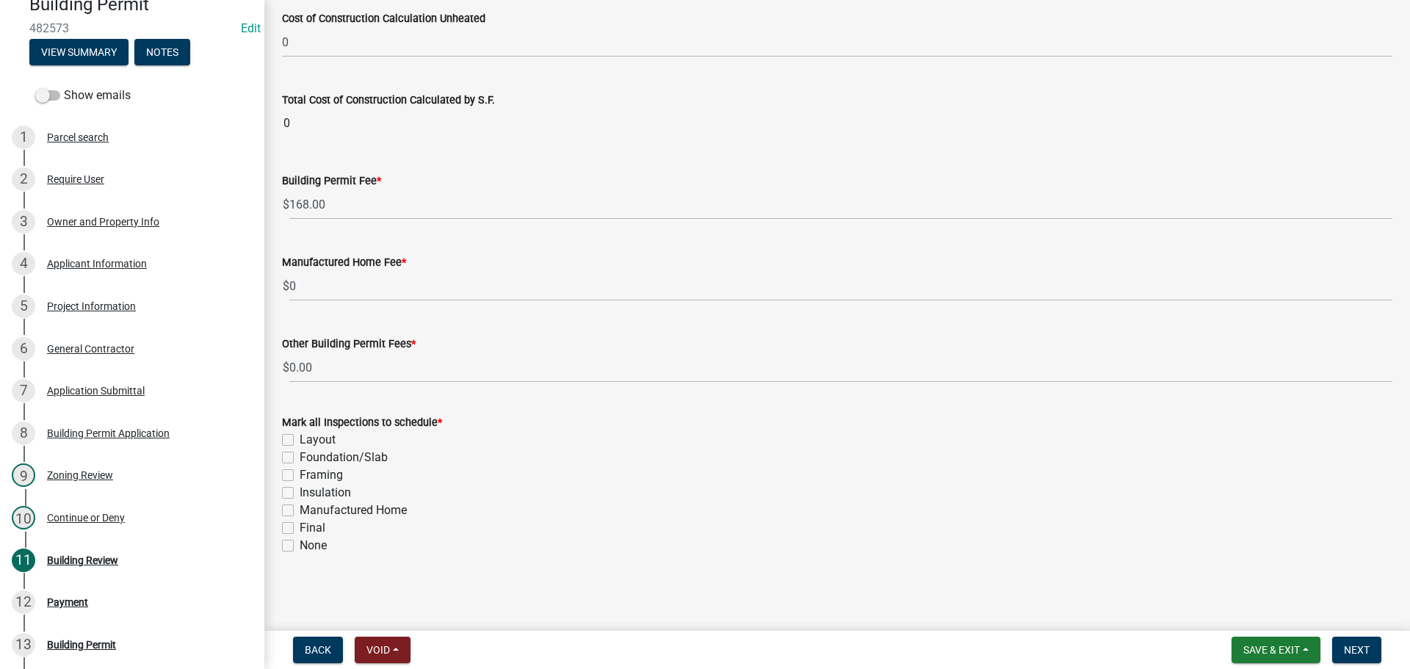
click at [300, 456] on label "Foundation/Slab" at bounding box center [344, 458] width 88 height 18
click at [300, 456] on input "Foundation/Slab" at bounding box center [305, 454] width 10 height 10
checkbox input "true"
checkbox input "false"
checkbox input "true"
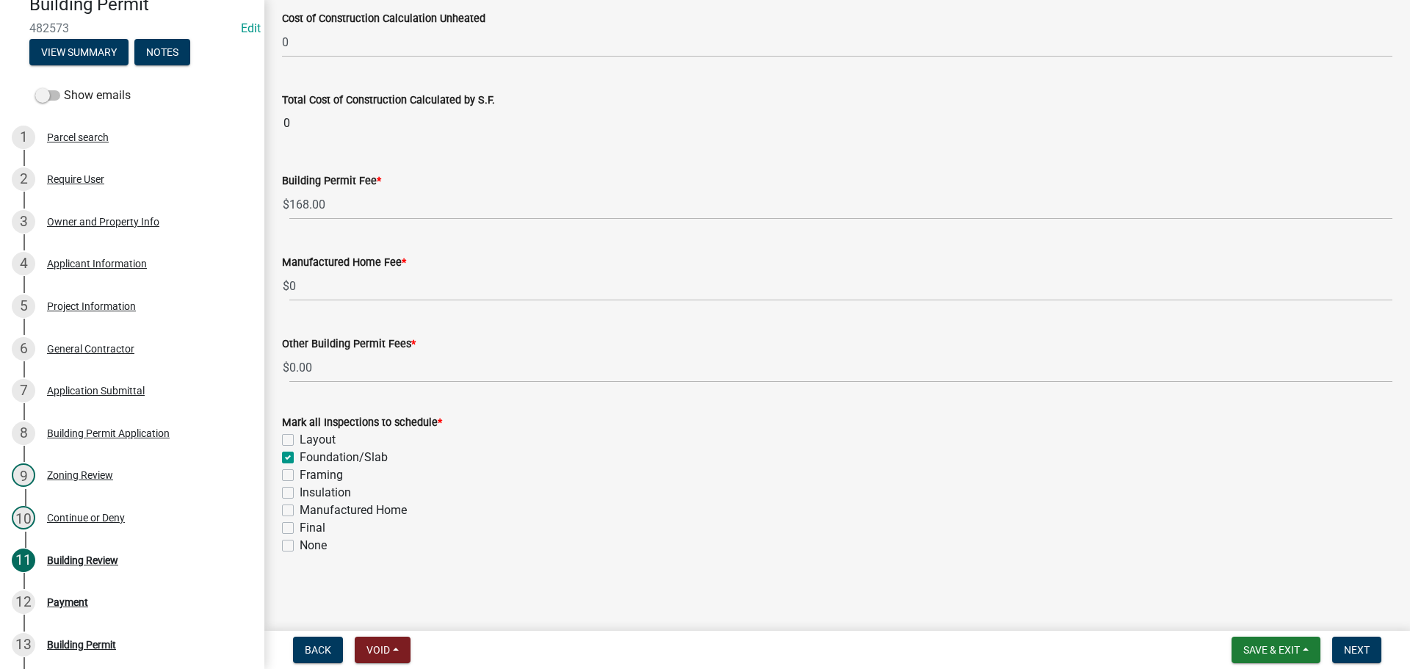
checkbox input "false"
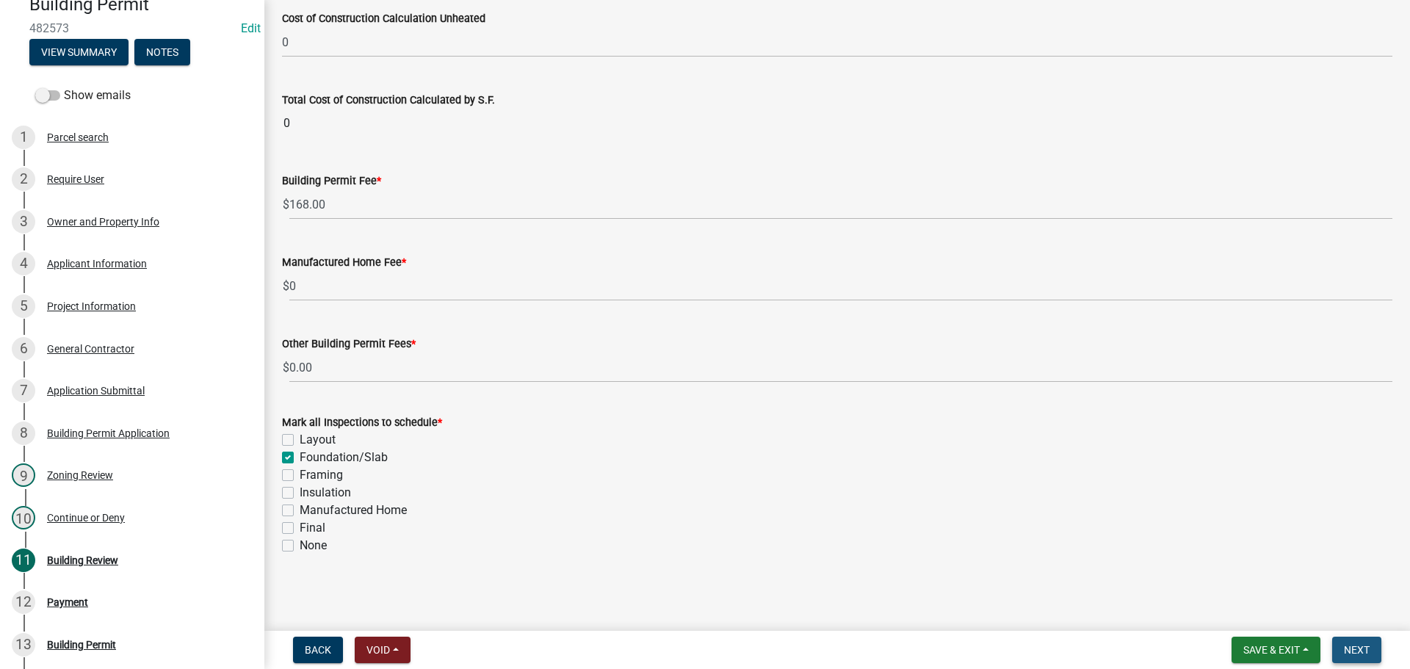
click at [1357, 651] on span "Next" at bounding box center [1357, 650] width 26 height 12
click at [300, 524] on label "Final" at bounding box center [313, 528] width 26 height 18
click at [300, 524] on input "Final" at bounding box center [305, 524] width 10 height 10
checkbox input "true"
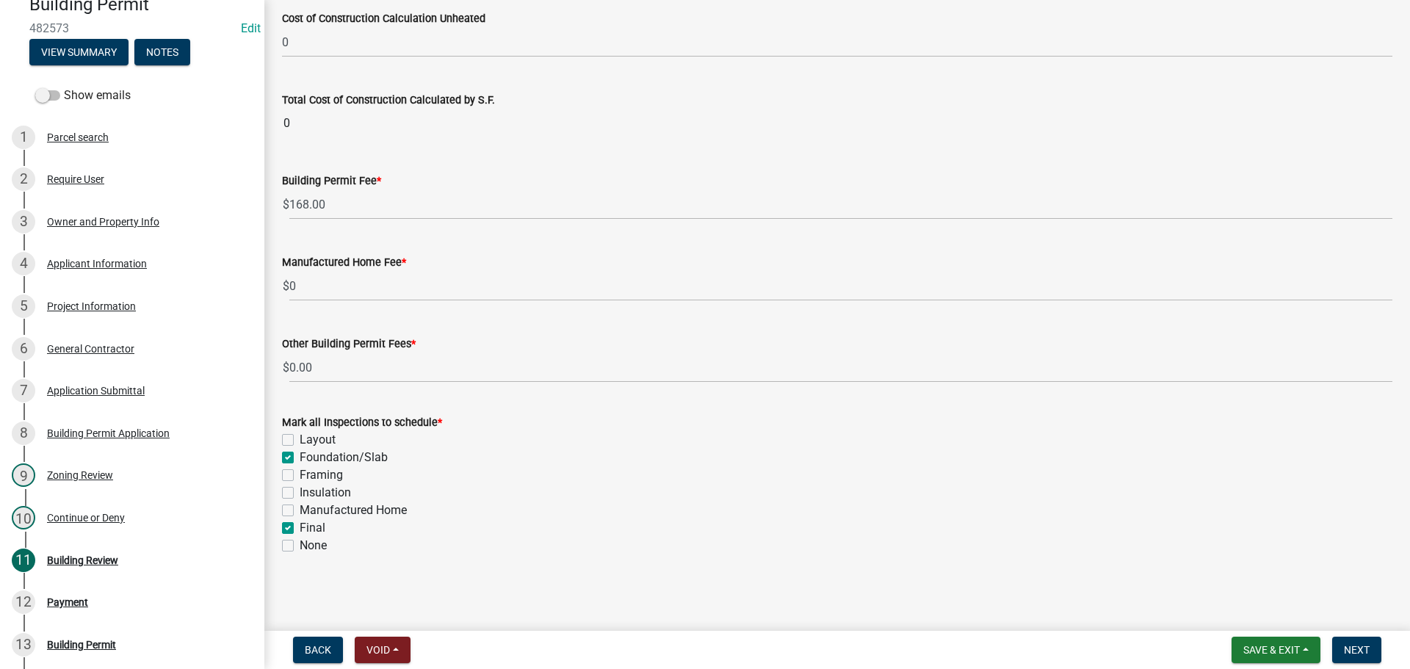
checkbox input "false"
checkbox input "true"
checkbox input "false"
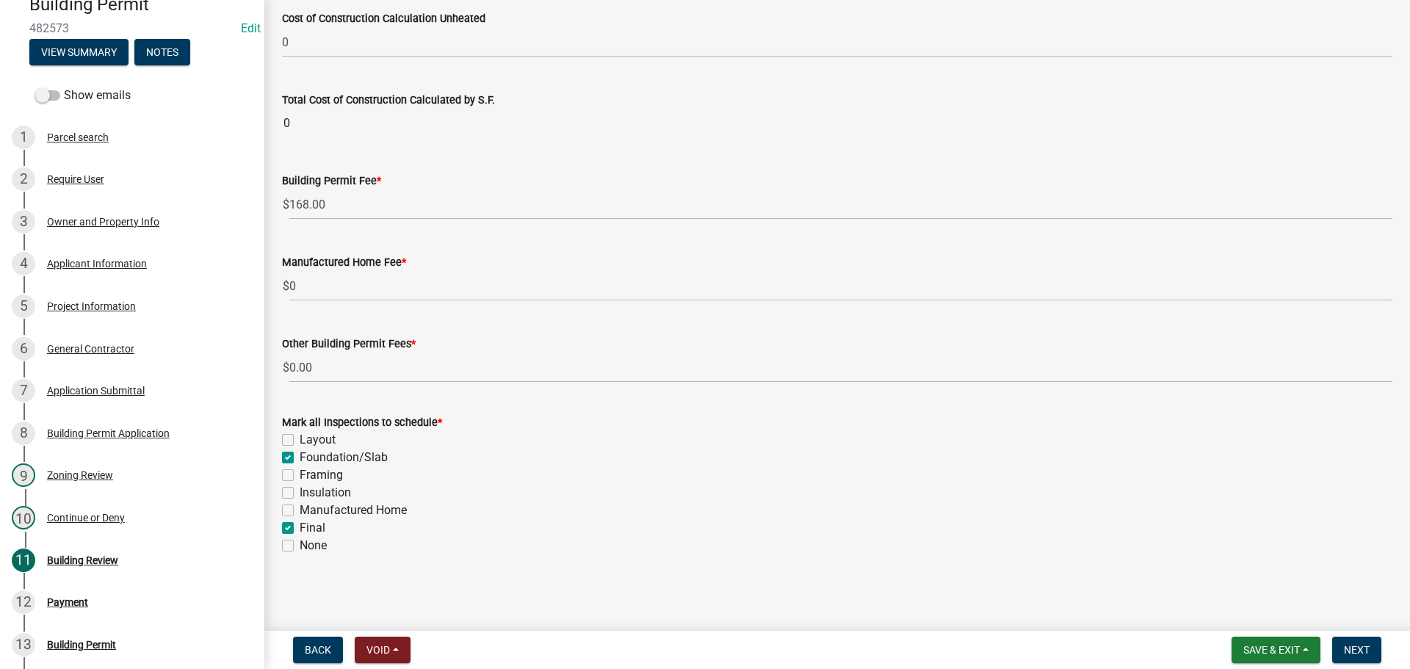
checkbox input "true"
checkbox input "false"
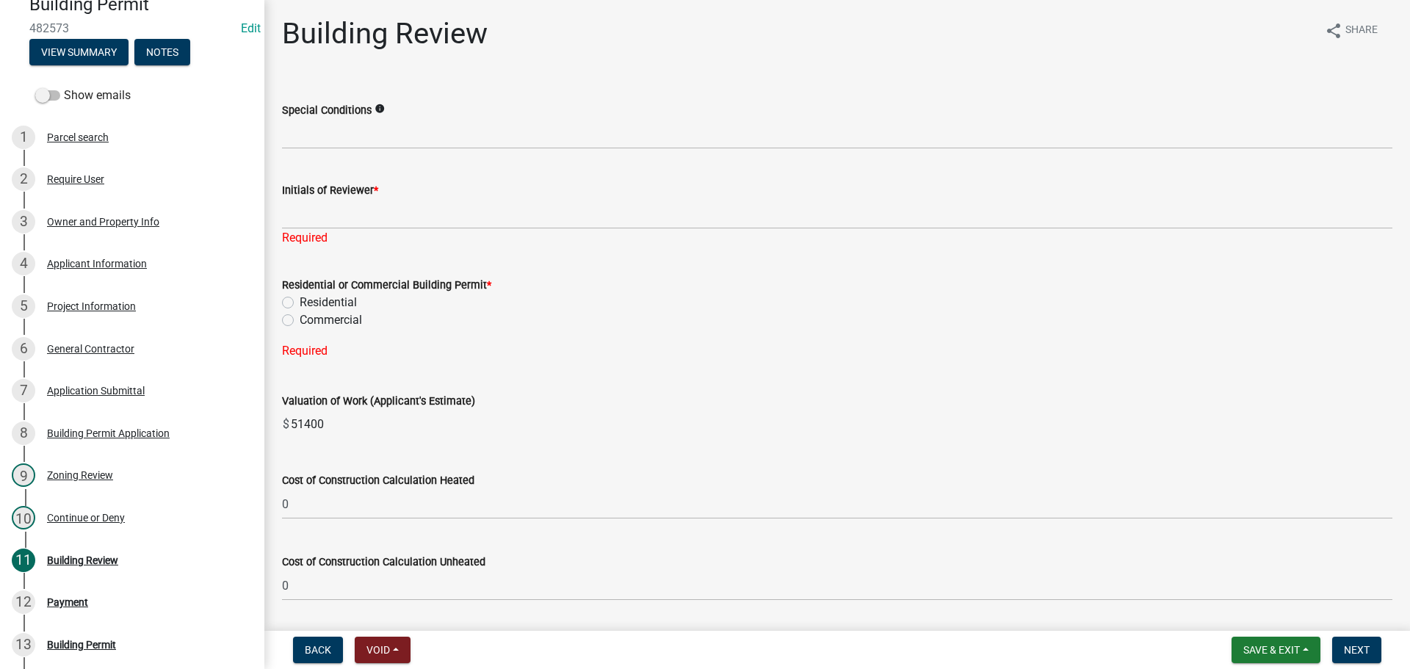
scroll to position [0, 0]
click at [300, 303] on label "Residential" at bounding box center [328, 304] width 57 height 18
click at [300, 303] on input "Residential" at bounding box center [305, 300] width 10 height 10
radio input "true"
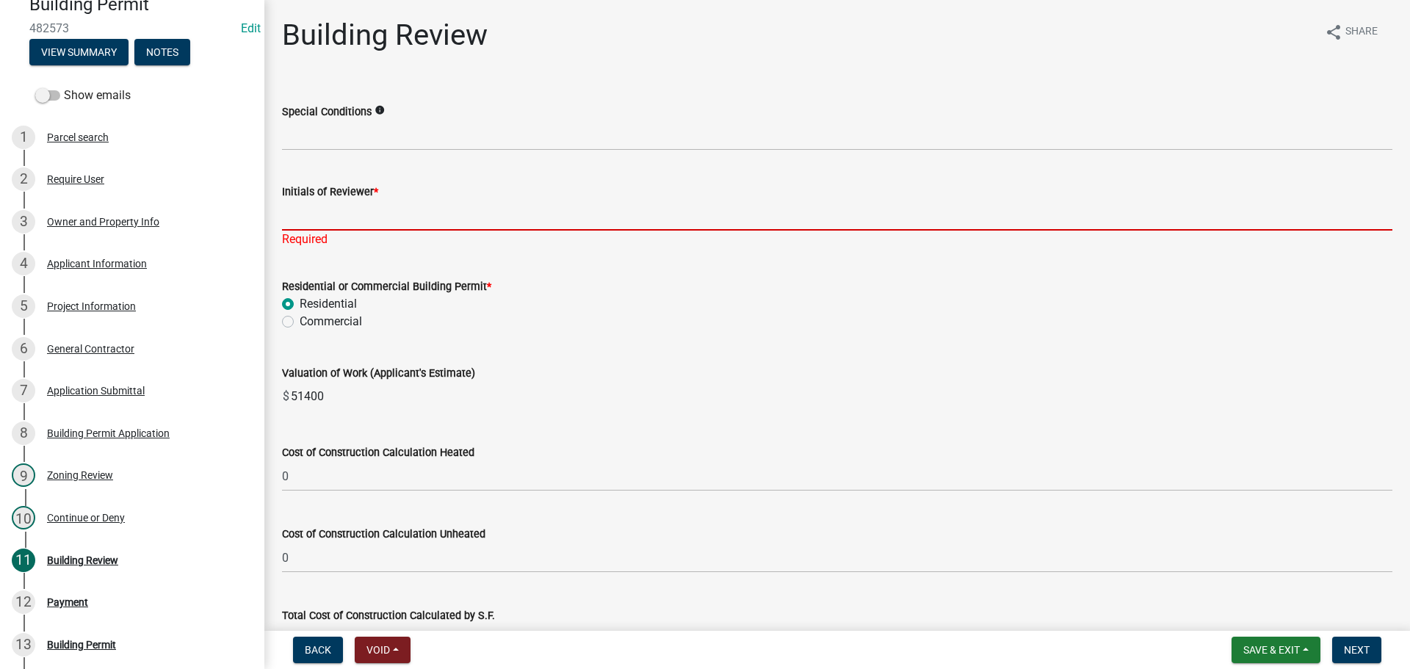
click at [322, 209] on input "Initials of Reviewer *" at bounding box center [837, 215] width 1110 height 30
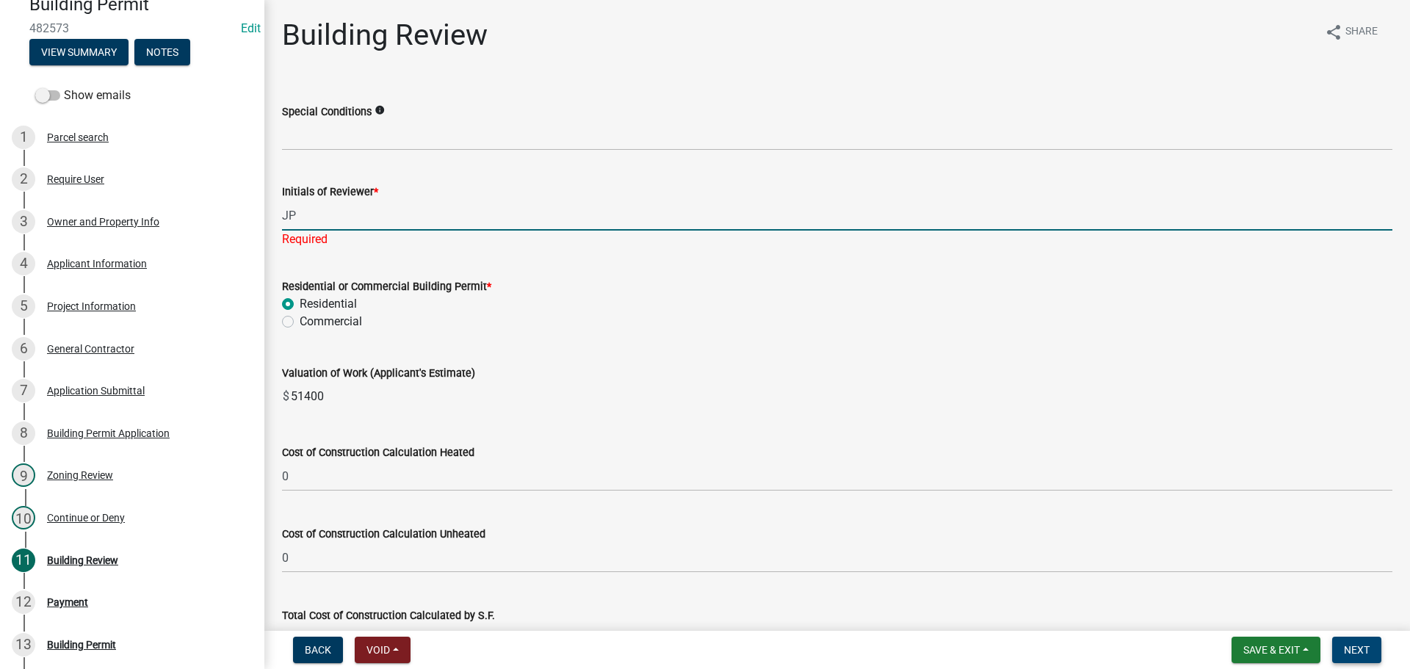
type input "JP"
click at [1347, 642] on button "Next" at bounding box center [1356, 650] width 49 height 26
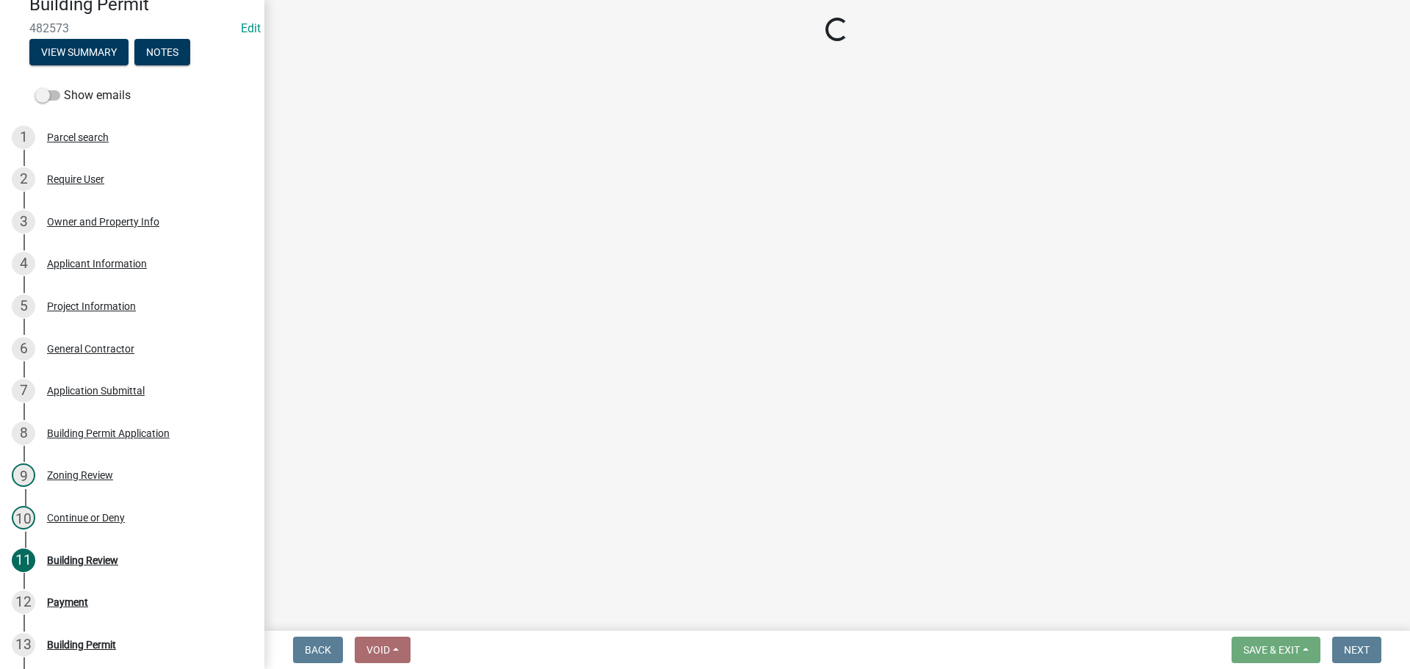
select select "3: 3"
